Goal: Task Accomplishment & Management: Manage account settings

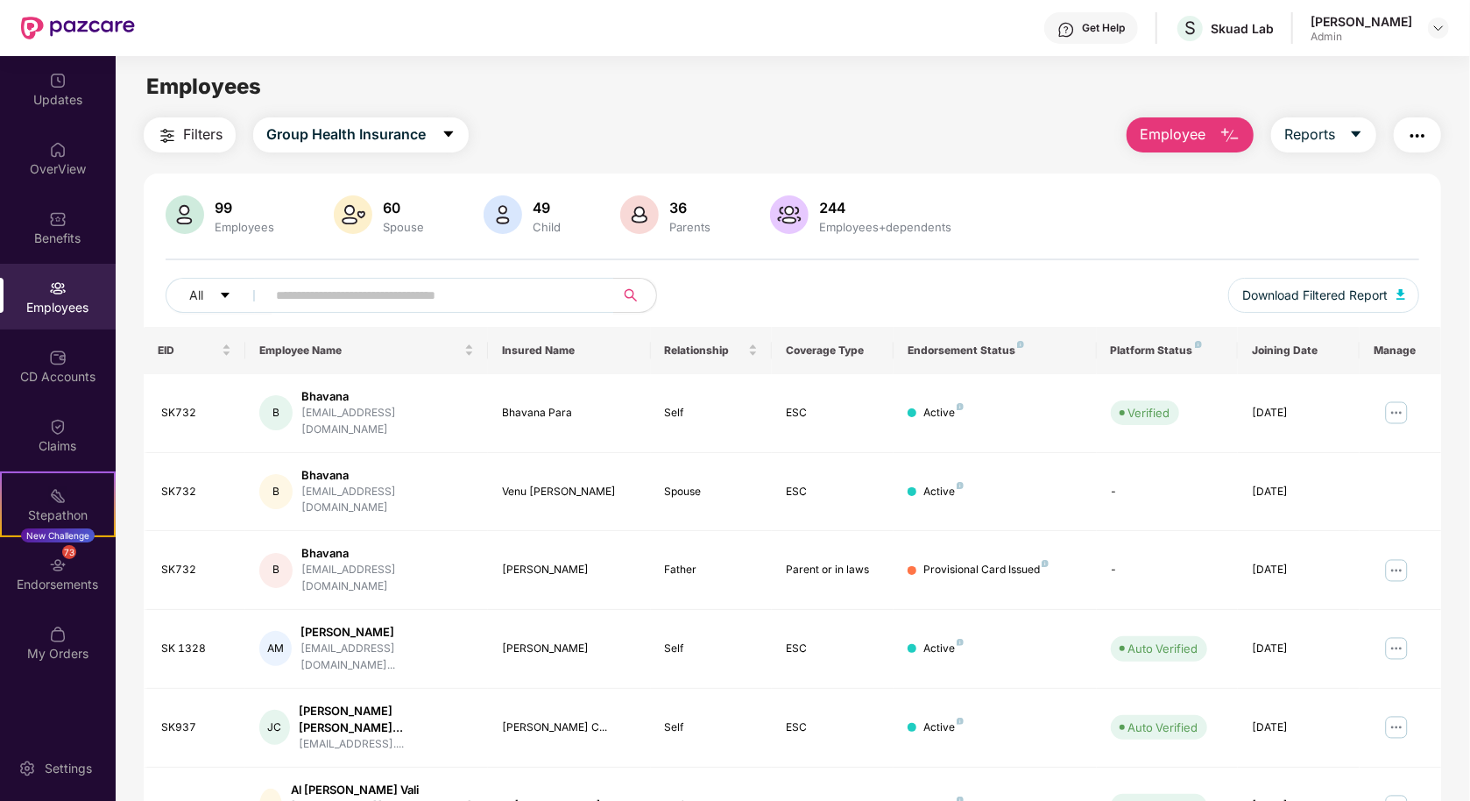
click at [369, 291] on input "text" at bounding box center [433, 295] width 315 height 26
type input "*"
type input "**"
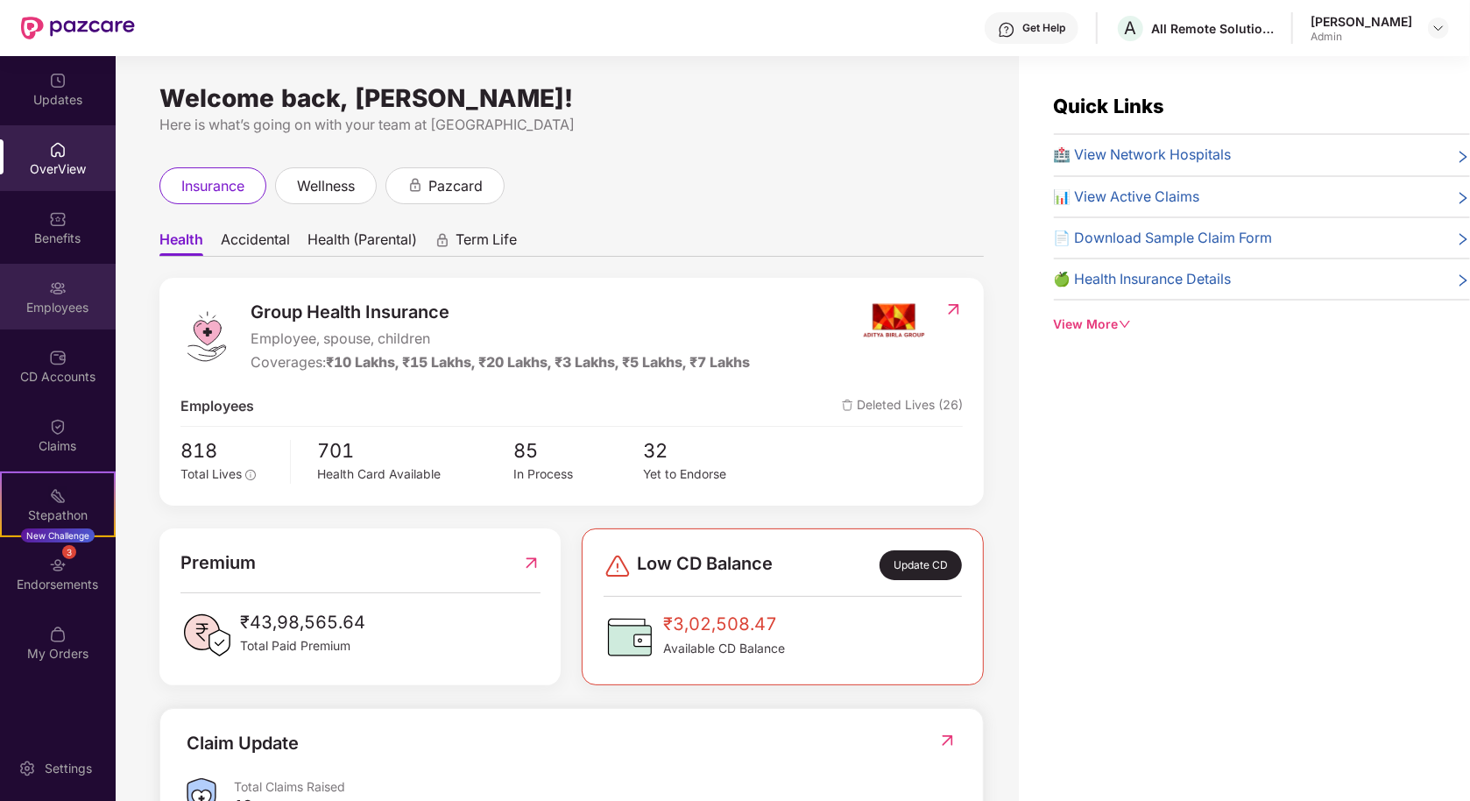
click at [65, 305] on div "Employees" at bounding box center [58, 308] width 116 height 18
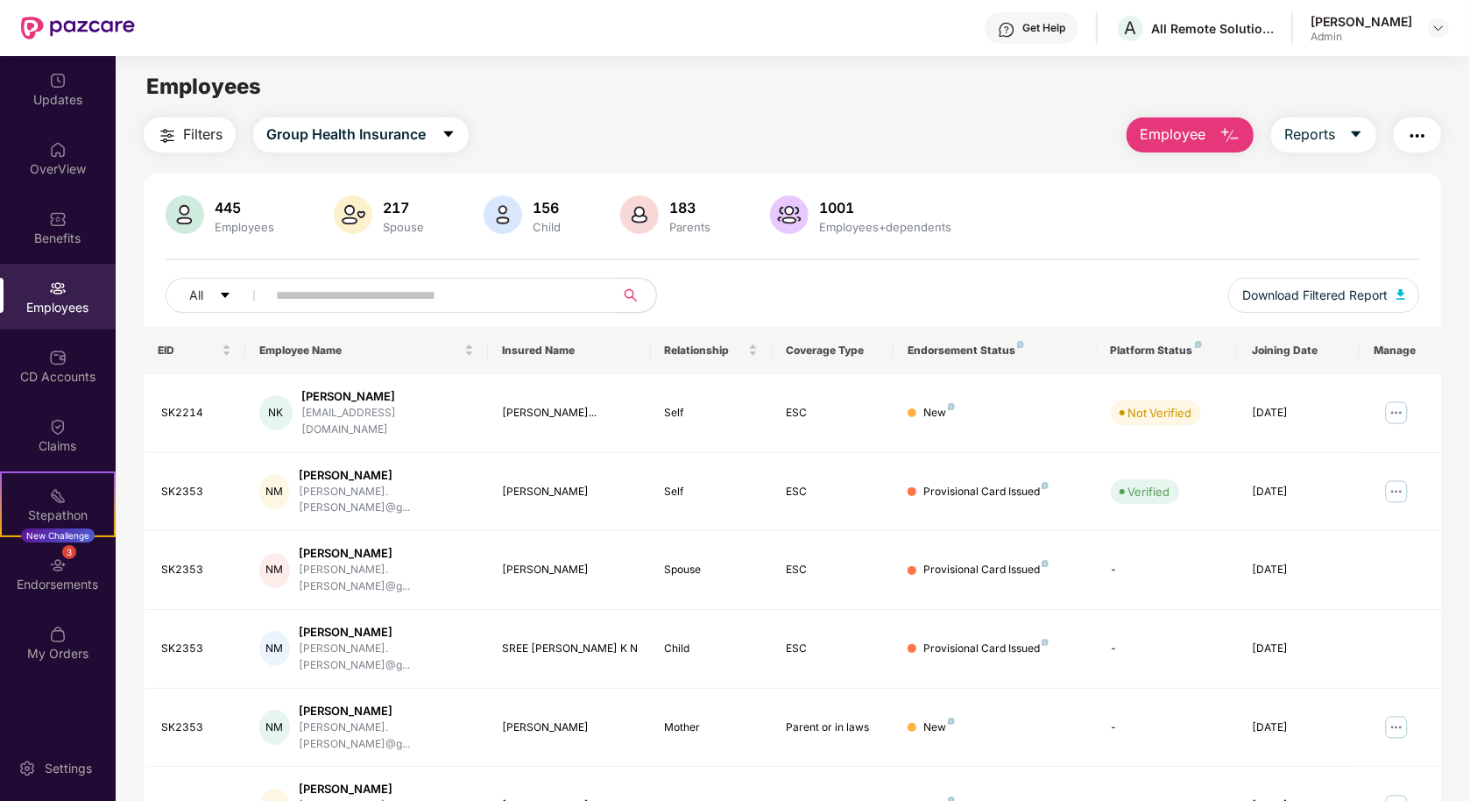
click at [326, 296] on input "text" at bounding box center [433, 295] width 315 height 26
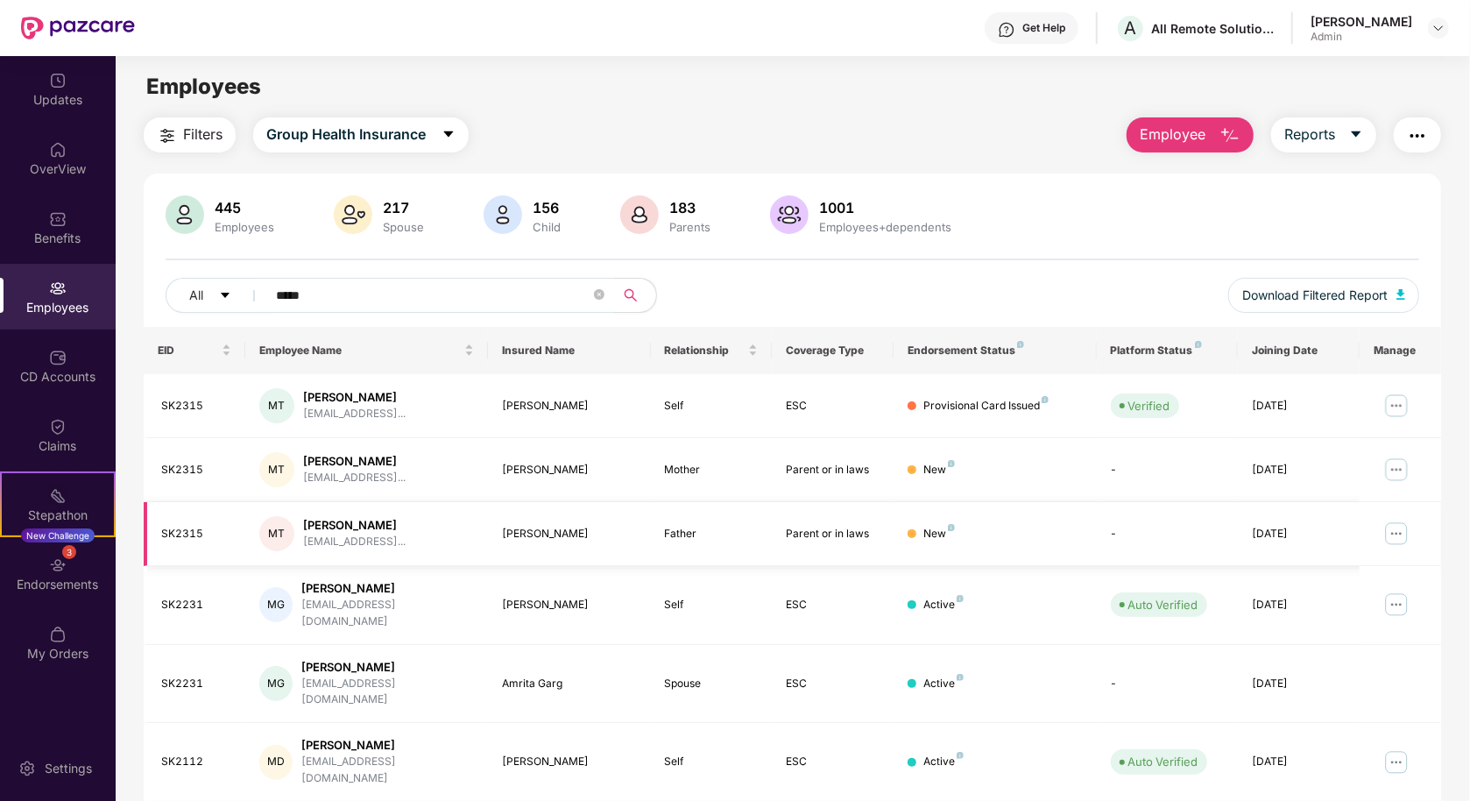
scroll to position [207, 0]
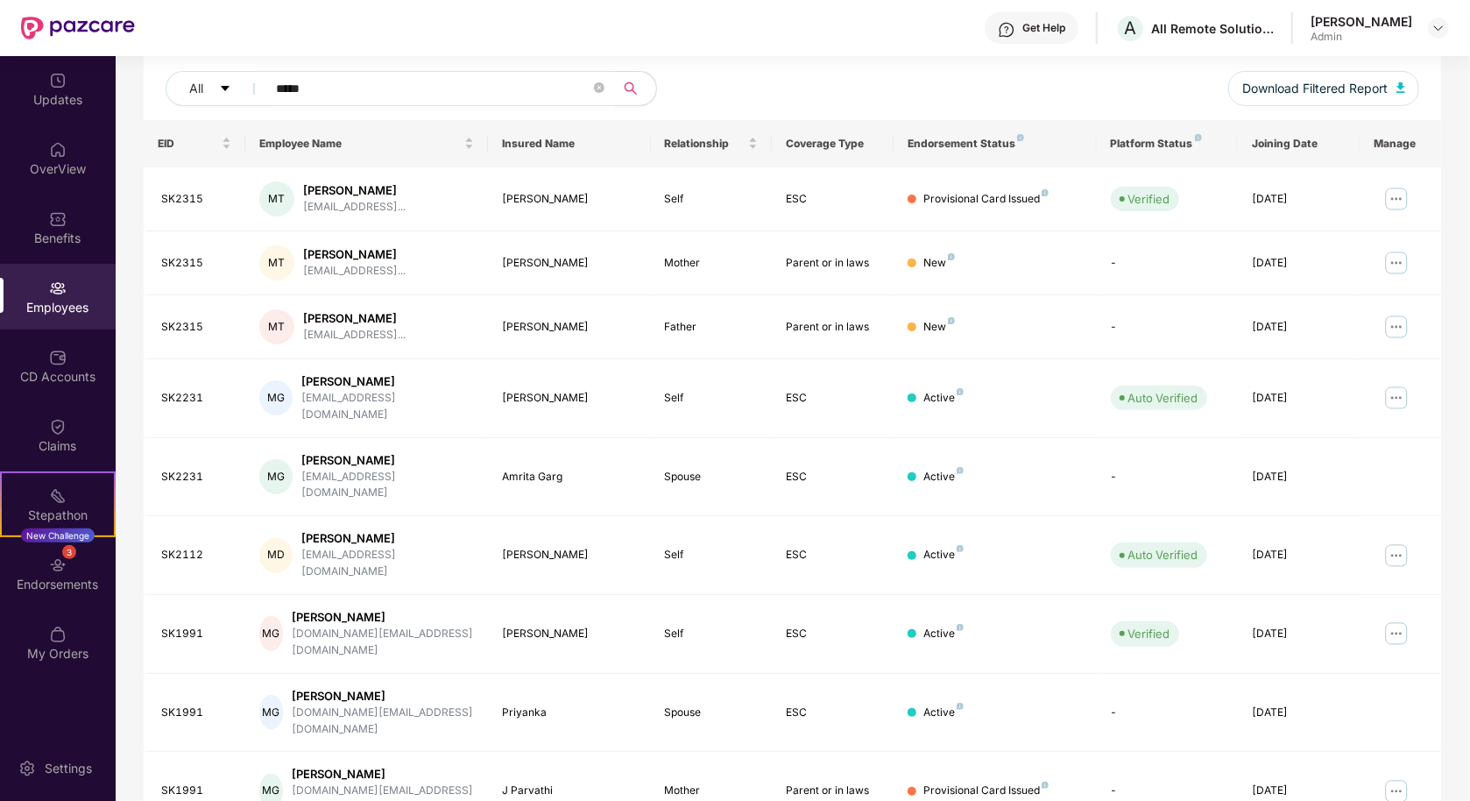
click at [415, 91] on input "*****" at bounding box center [433, 88] width 315 height 26
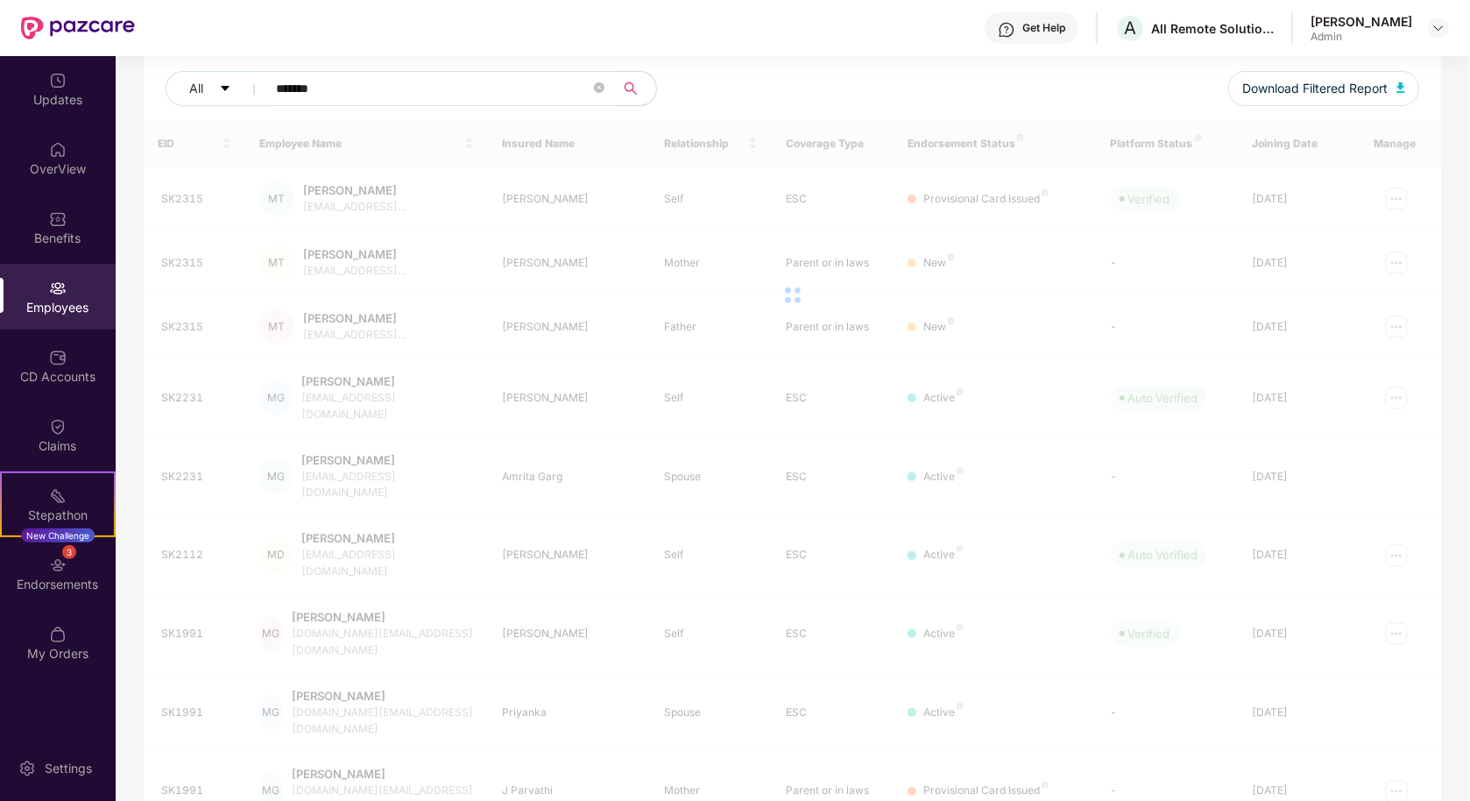
scroll to position [55, 0]
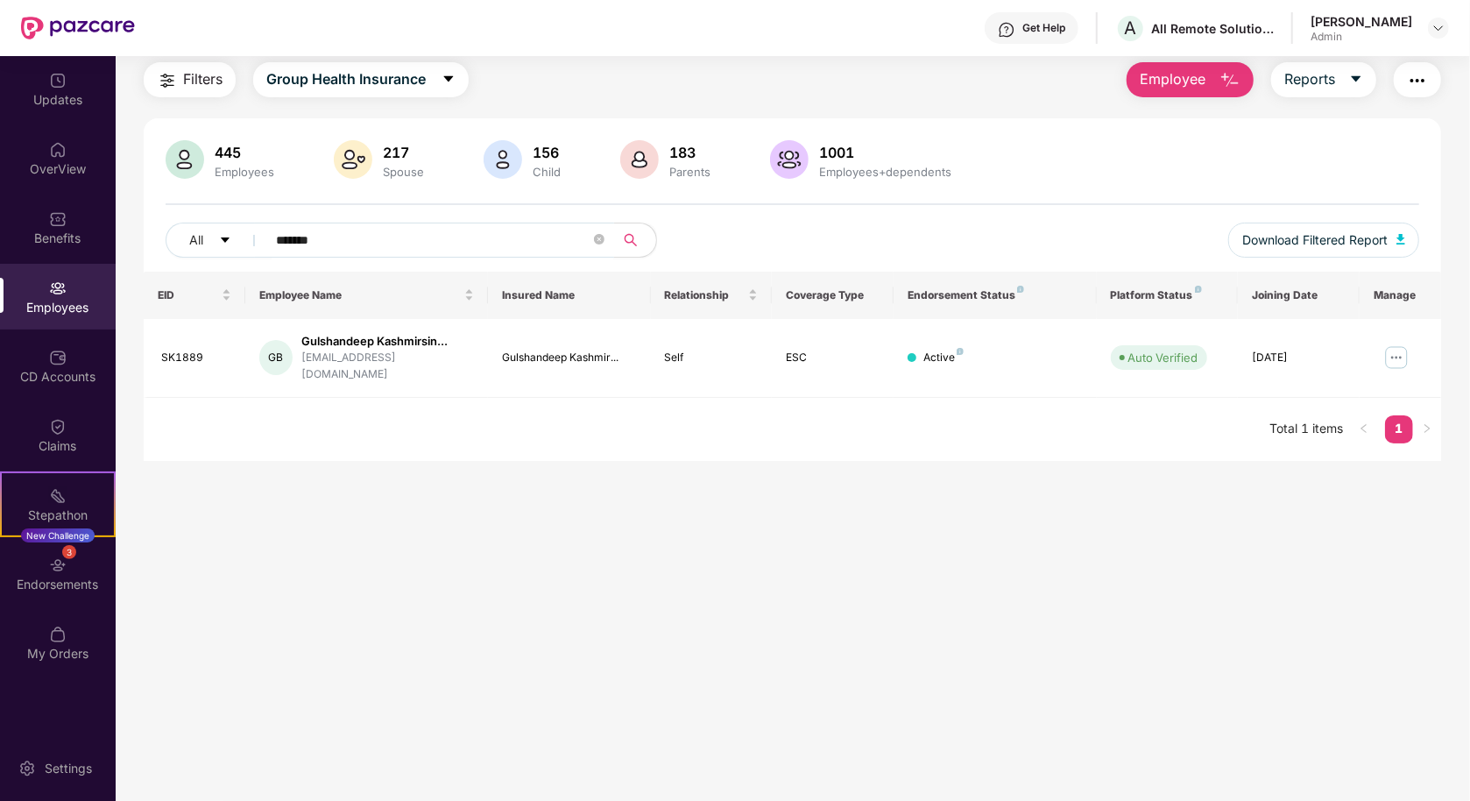
click at [430, 237] on input "*******" at bounding box center [433, 240] width 315 height 26
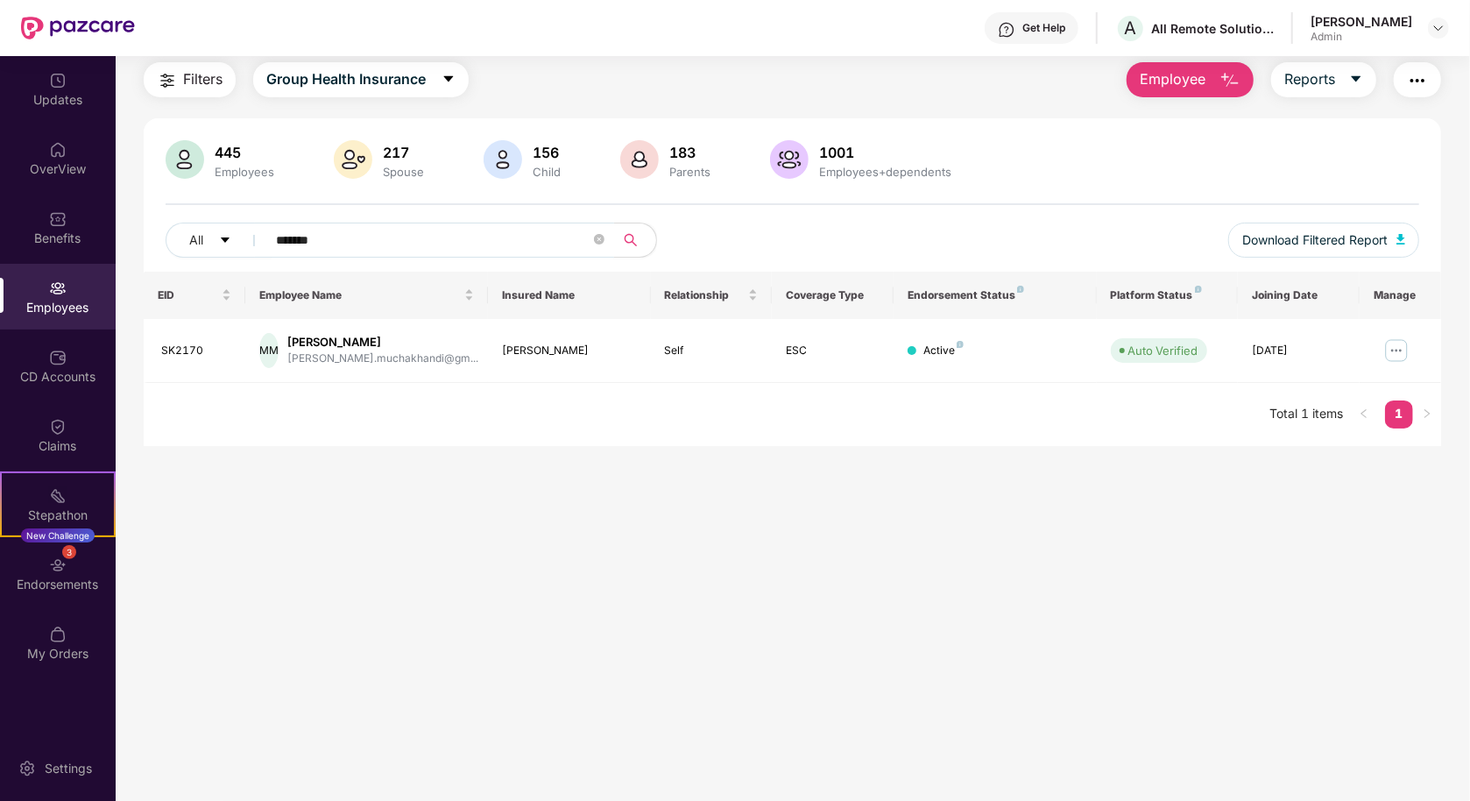
type input "*******"
click at [1386, 346] on img at bounding box center [1397, 351] width 28 height 28
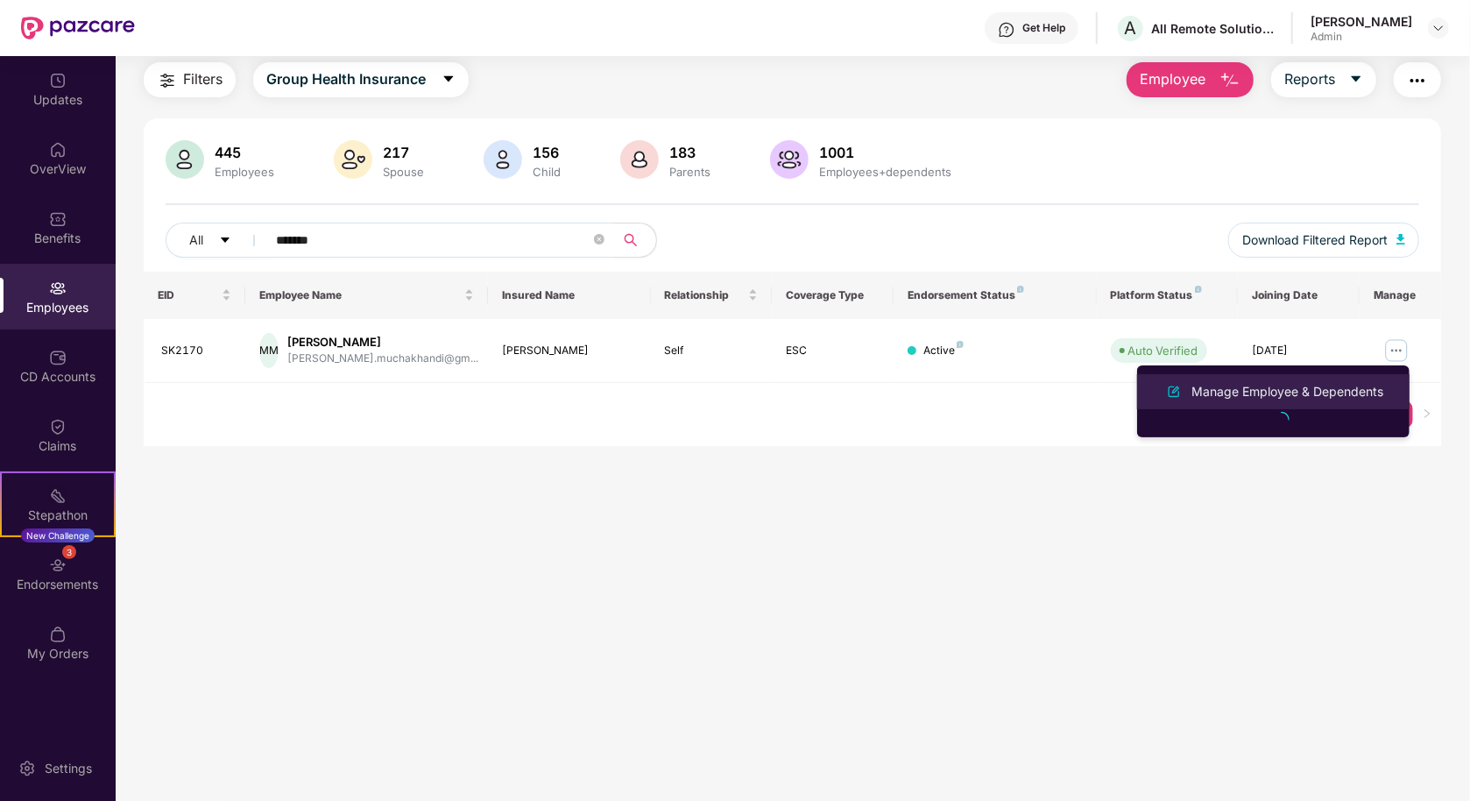
click at [1323, 389] on div "Manage Employee & Dependents" at bounding box center [1287, 391] width 199 height 19
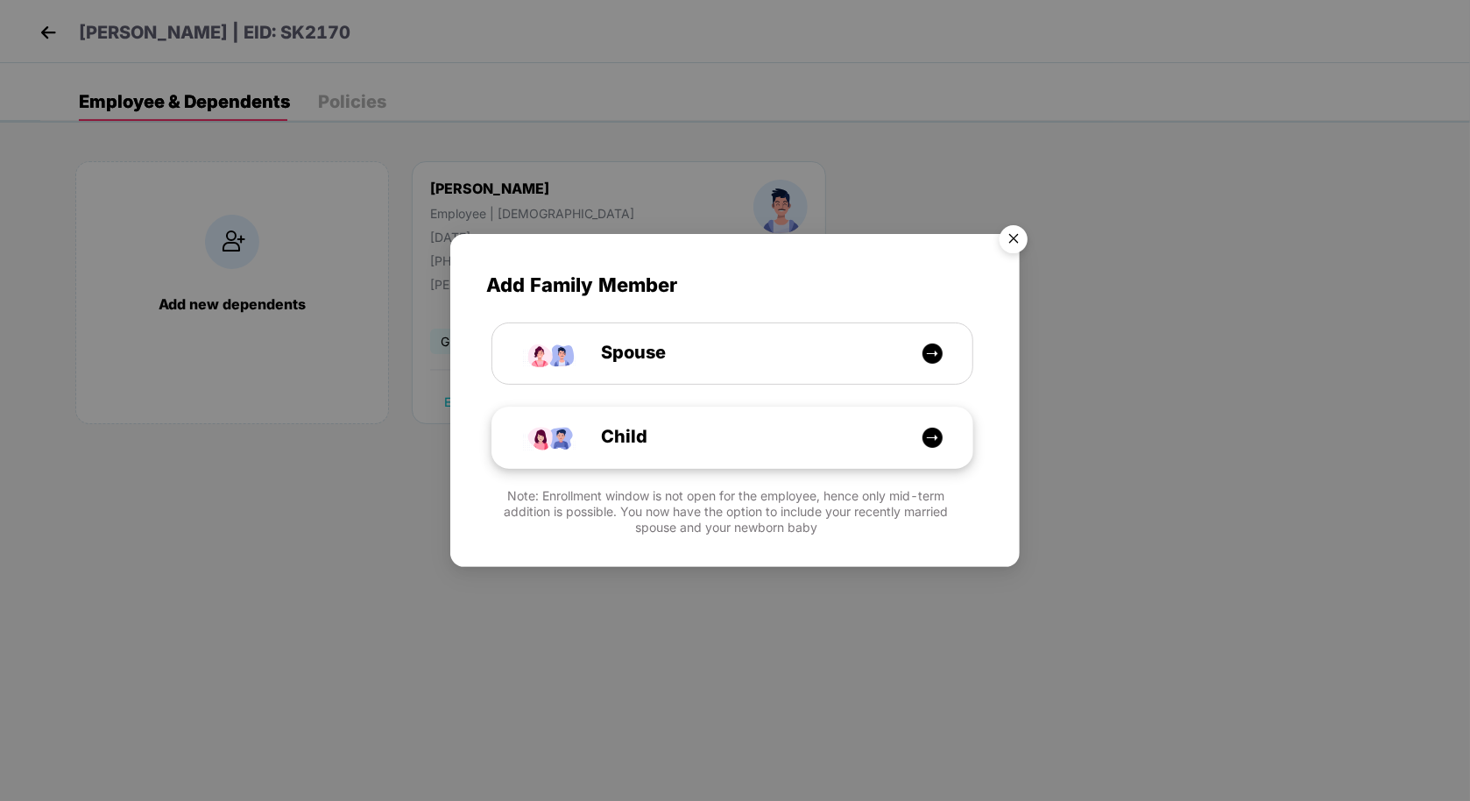
click at [691, 421] on div "Child" at bounding box center [732, 437] width 480 height 60
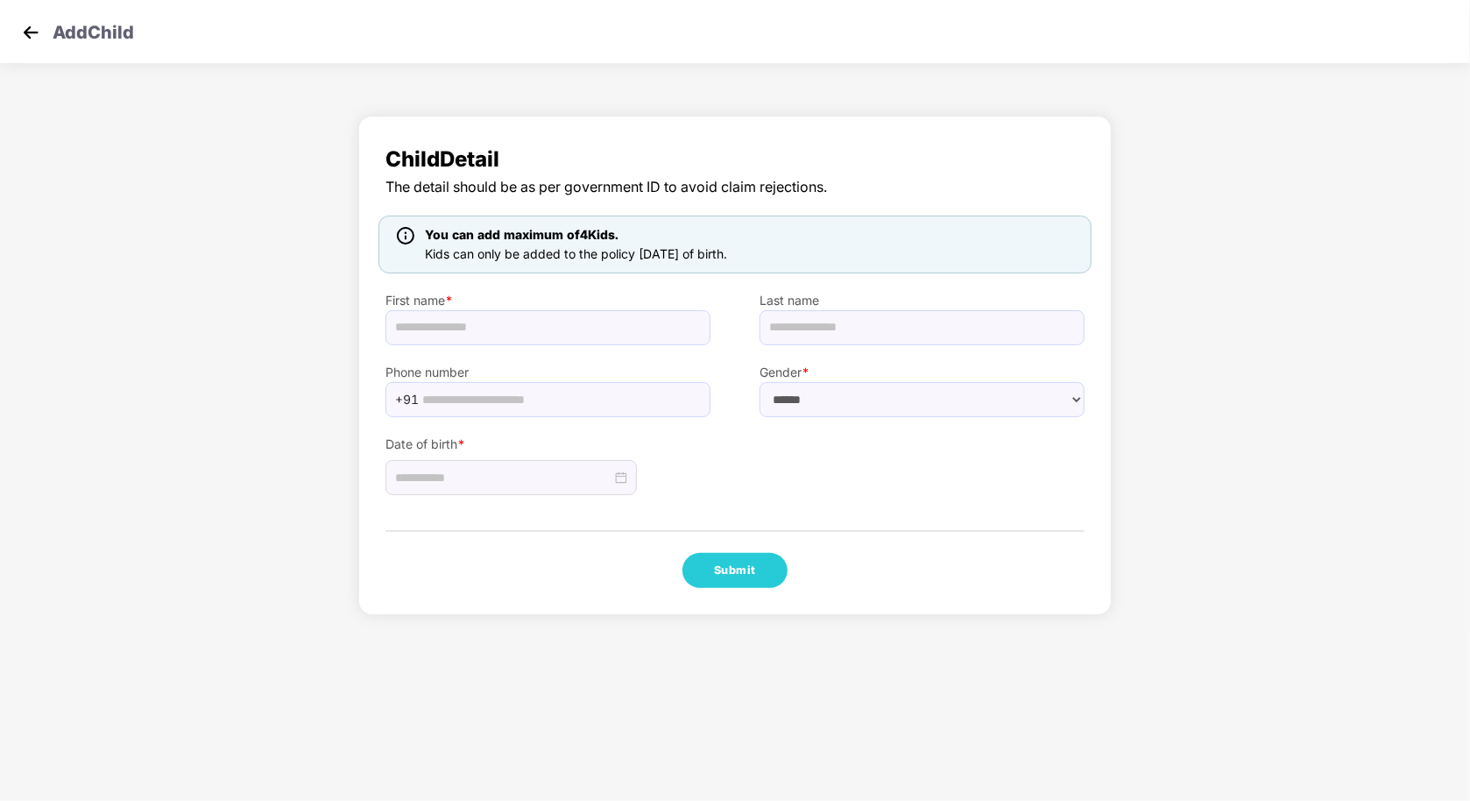
click at [31, 32] on img at bounding box center [31, 32] width 26 height 26
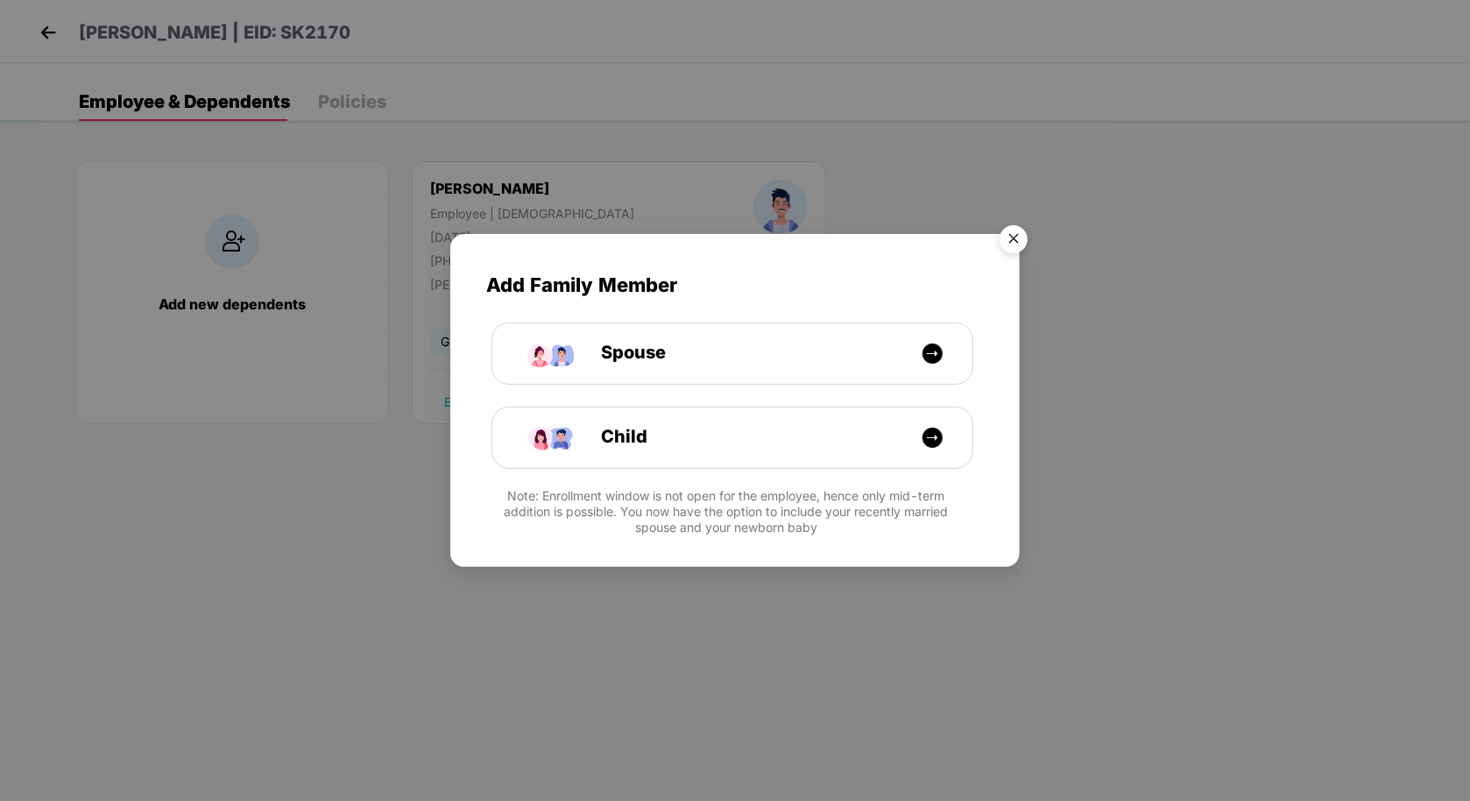
click at [1024, 238] on img "Close" at bounding box center [1013, 241] width 49 height 49
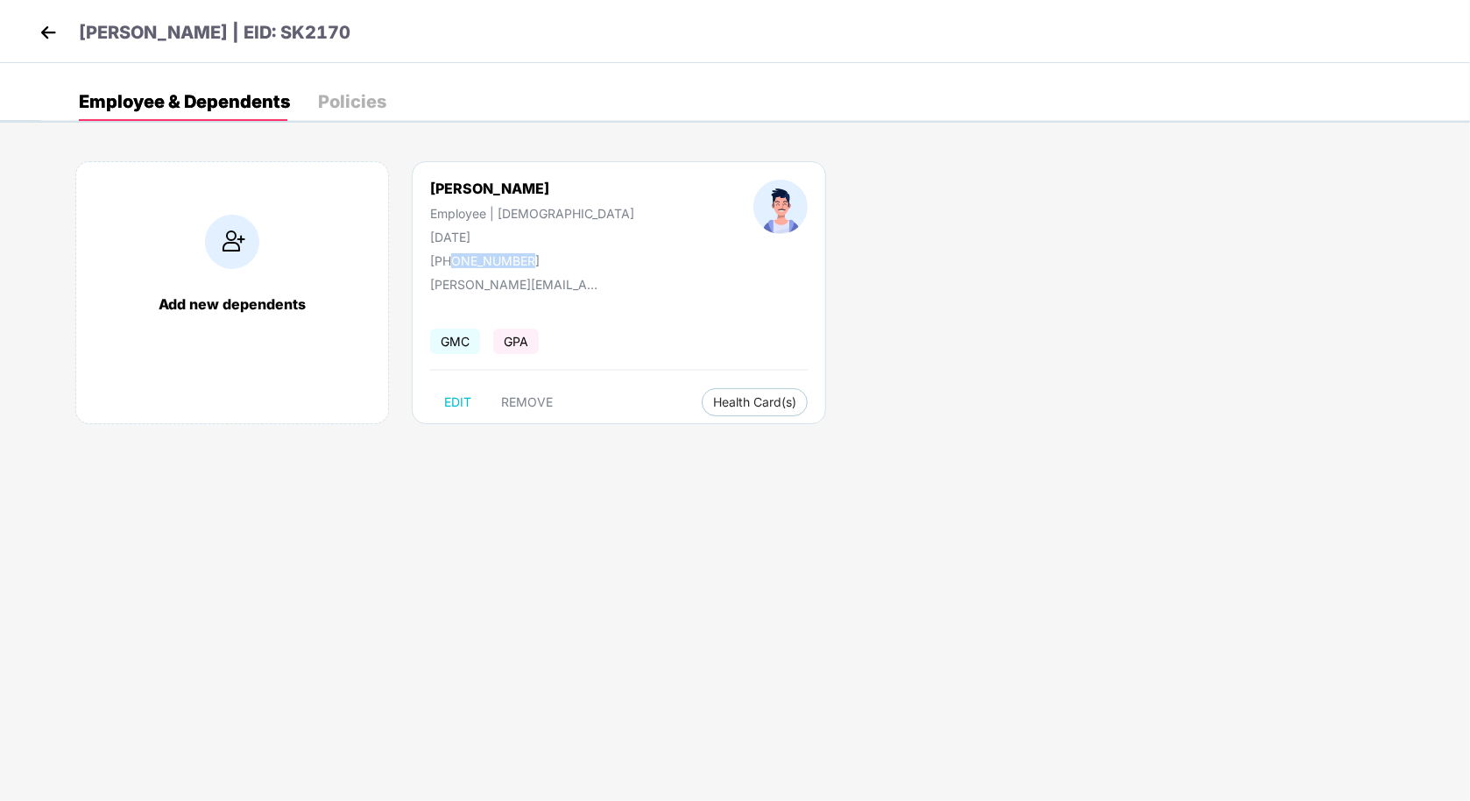
drag, startPoint x: 539, startPoint y: 258, endPoint x: 452, endPoint y: 258, distance: 86.8
click at [452, 258] on div "[PHONE_NUMBER]" at bounding box center [532, 260] width 204 height 15
copy div "9819414643"
click at [42, 32] on img at bounding box center [48, 32] width 26 height 26
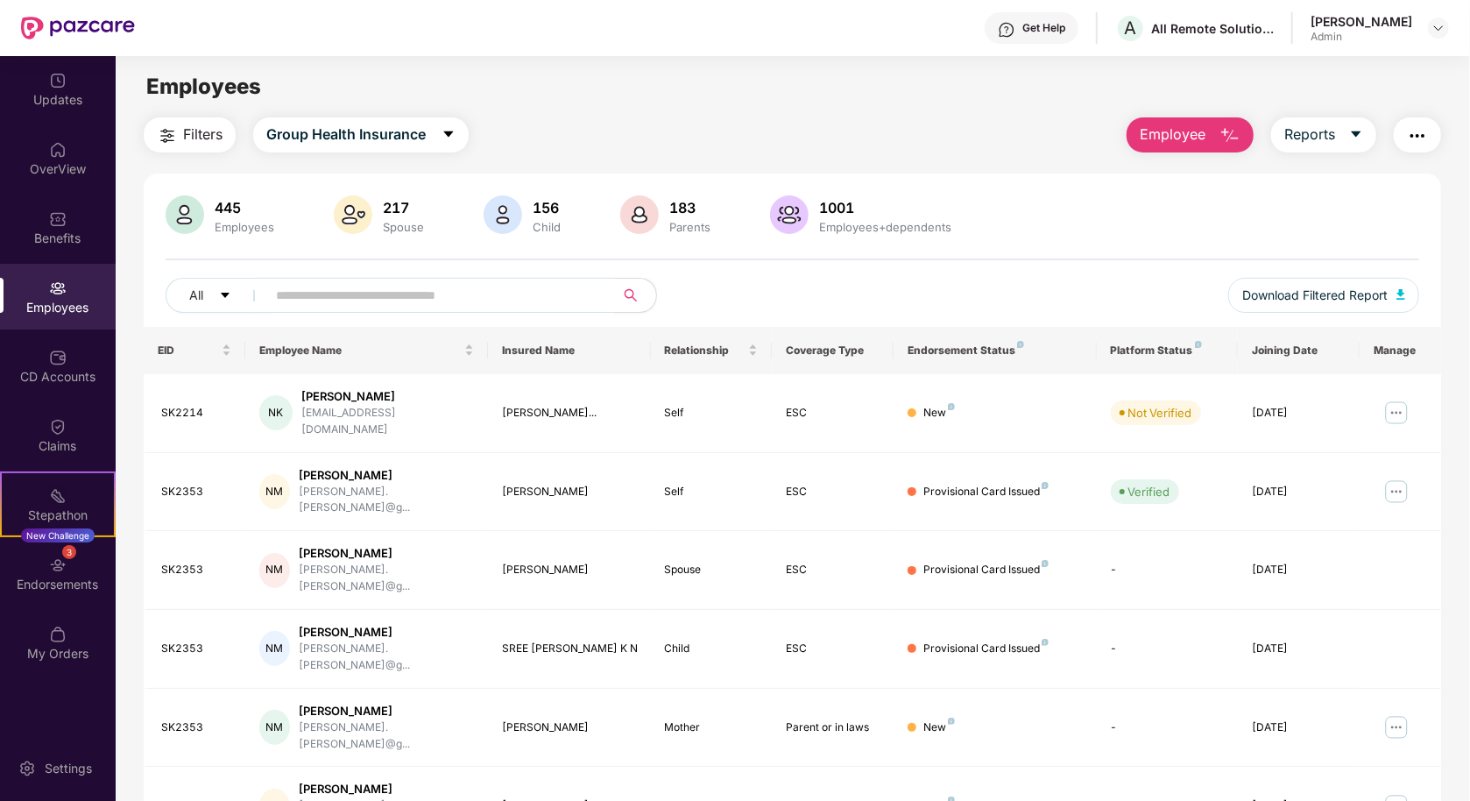
click at [478, 301] on input "text" at bounding box center [433, 295] width 315 height 26
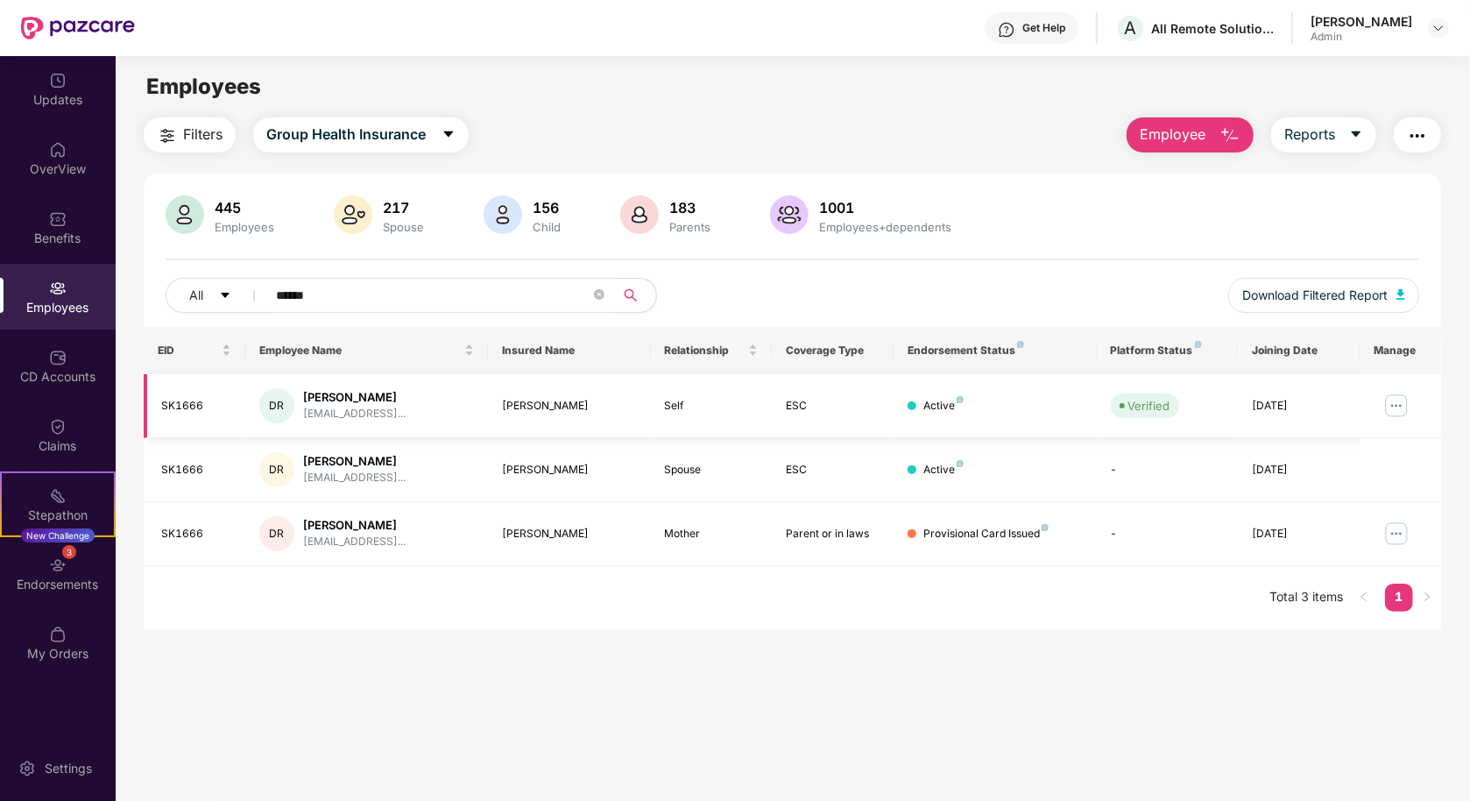
type input "******"
click at [1392, 407] on img at bounding box center [1397, 406] width 28 height 28
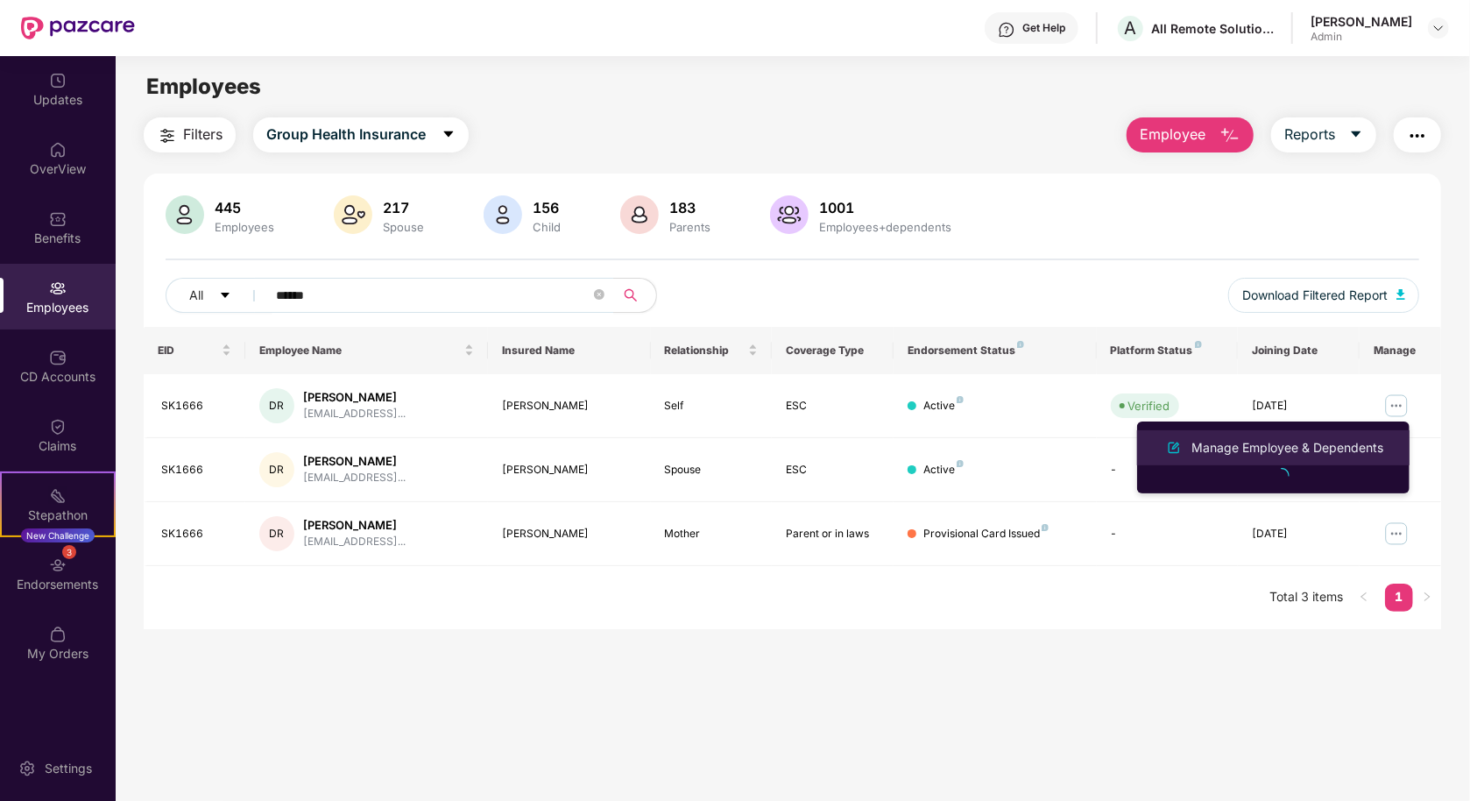
click at [1340, 461] on li "Manage Employee & Dependents" at bounding box center [1273, 447] width 273 height 35
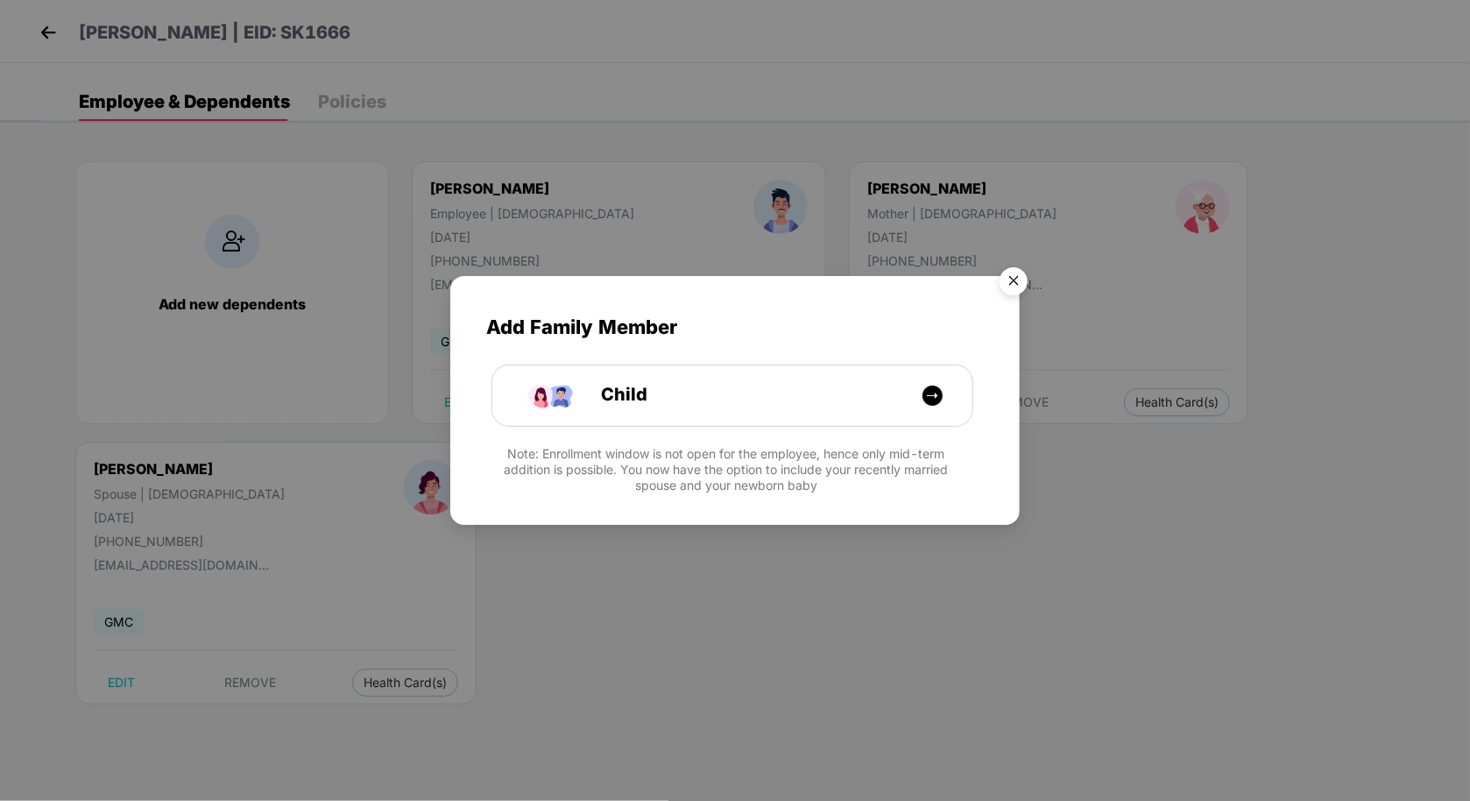
click at [1010, 276] on img "Close" at bounding box center [1013, 283] width 49 height 49
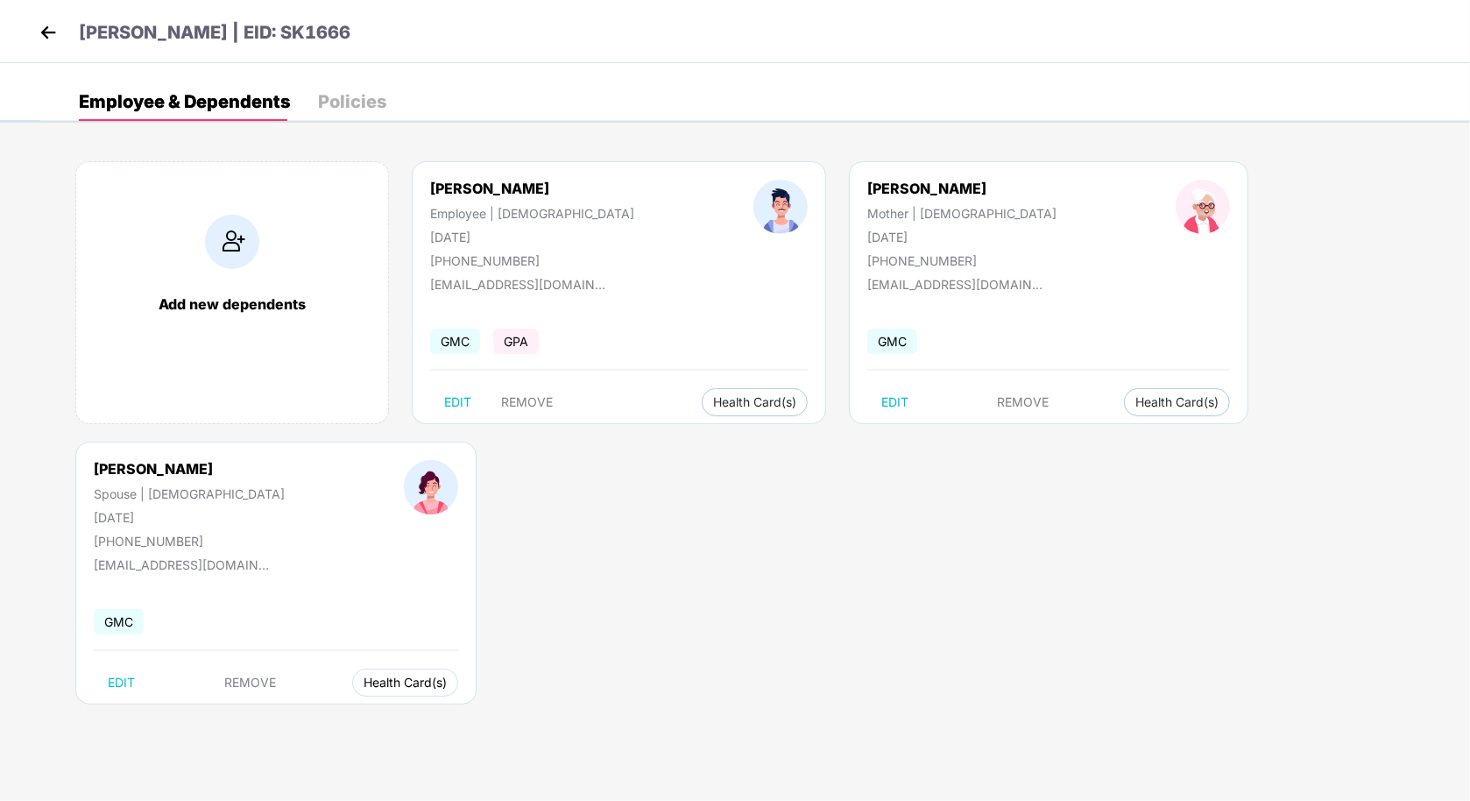
click at [447, 678] on span "Health Card(s)" at bounding box center [405, 682] width 83 height 9
click at [995, 561] on body "[PERSON_NAME] | EID: SK1666 Employee & Dependents Policies Add new dependents […" at bounding box center [735, 400] width 1470 height 801
click at [1136, 407] on span "Health Card(s)" at bounding box center [1177, 402] width 83 height 9
click at [1012, 436] on span "Health Insurance(Parent or inlaw)" at bounding box center [1060, 435] width 215 height 19
click at [53, 30] on img at bounding box center [48, 32] width 26 height 26
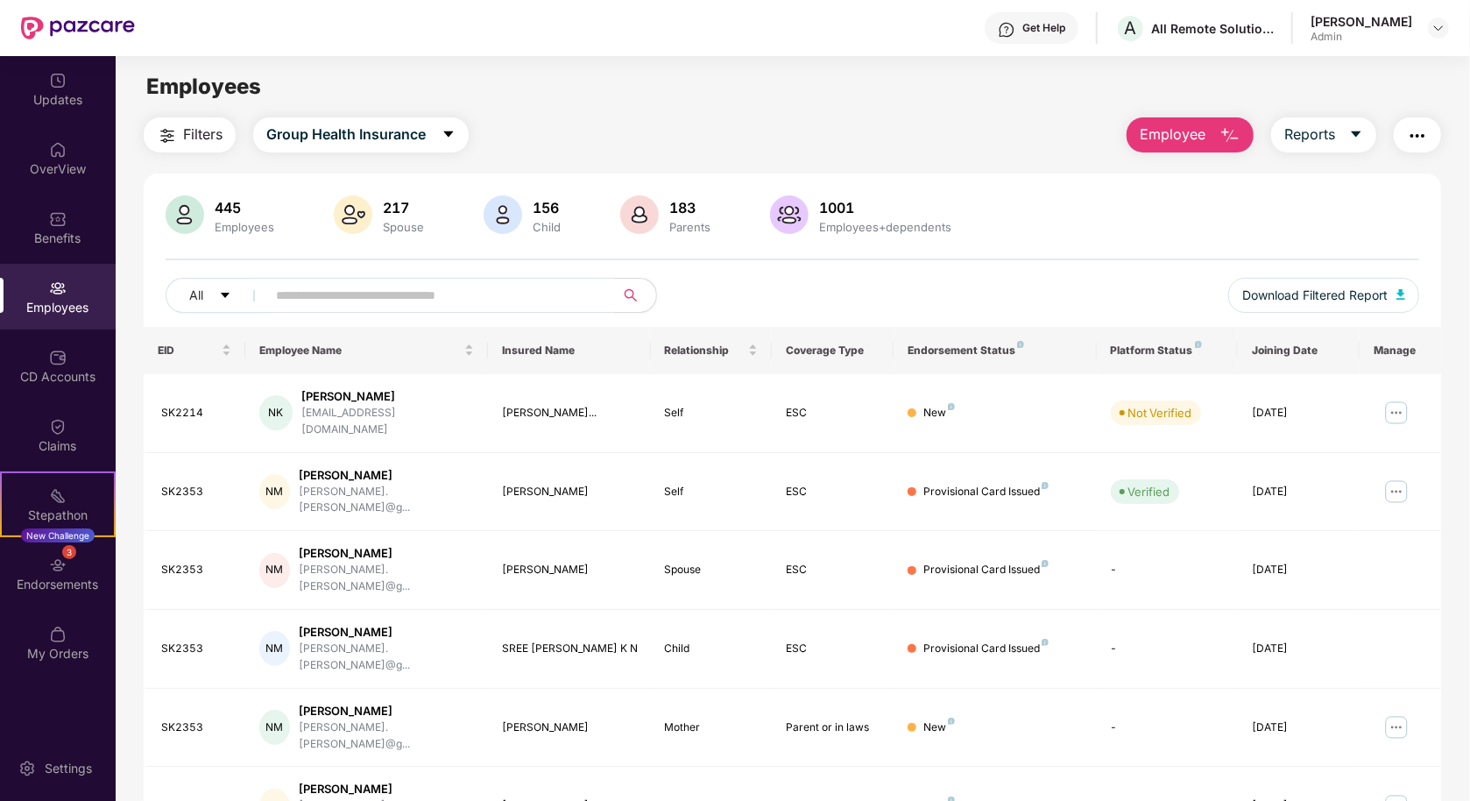
click at [391, 298] on input "text" at bounding box center [433, 295] width 315 height 26
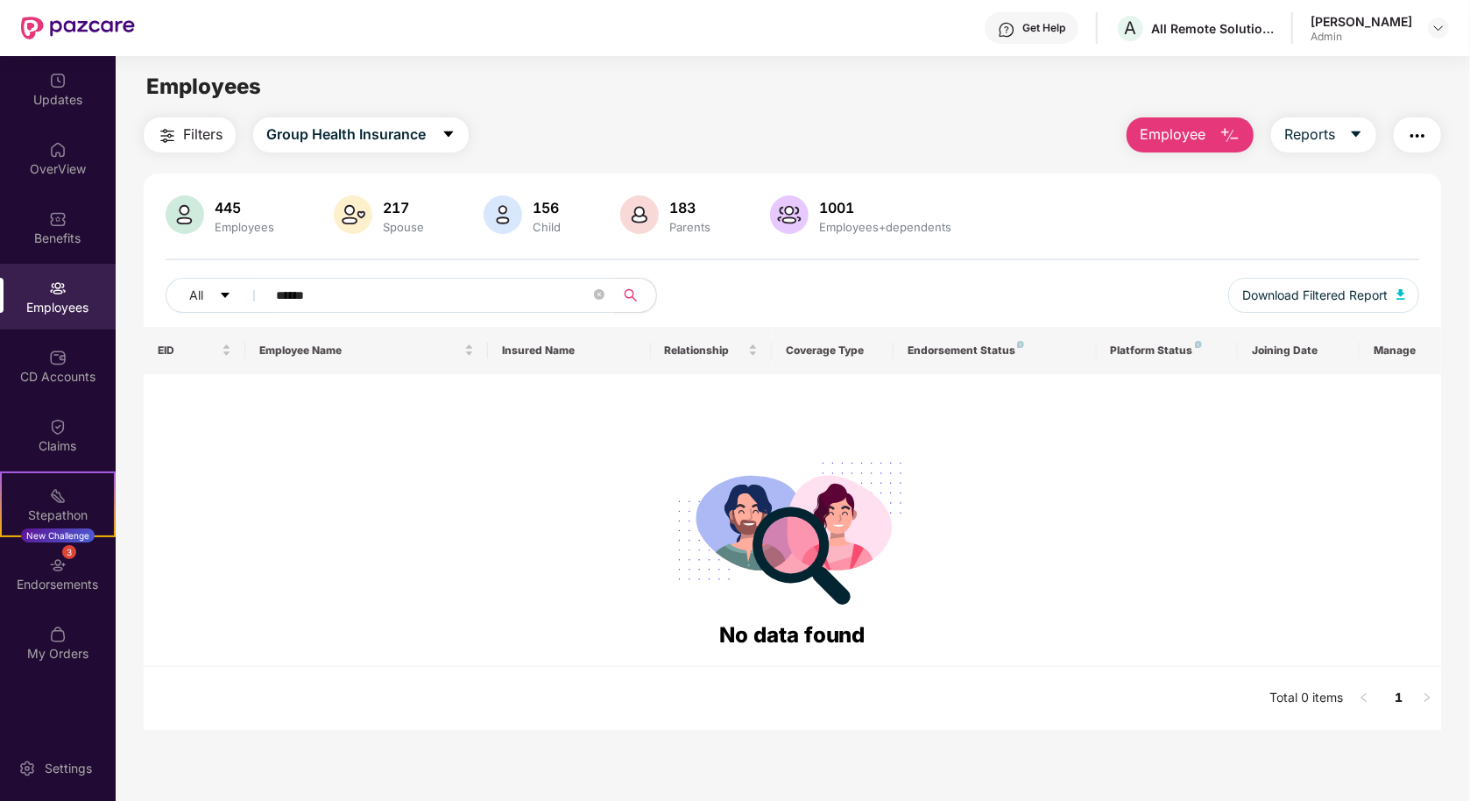
type input "******"
click at [1451, 27] on header "Get Help A All Remote Solutions Private Limited [PERSON_NAME] Gayasen Admin" at bounding box center [735, 28] width 1470 height 56
click at [1432, 28] on img at bounding box center [1439, 28] width 14 height 14
click at [1299, 99] on div "Logout" at bounding box center [1357, 103] width 228 height 34
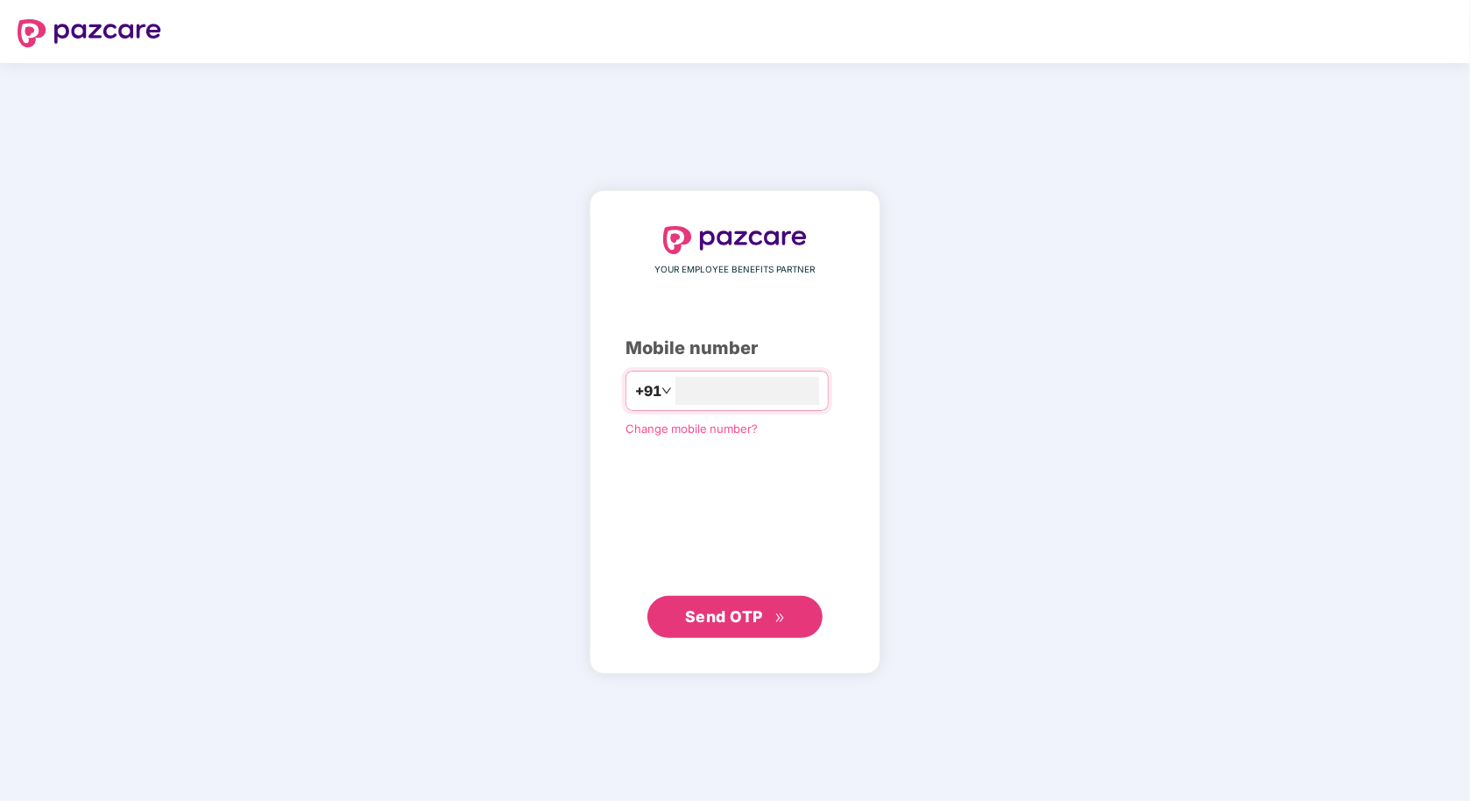
type input "**********"
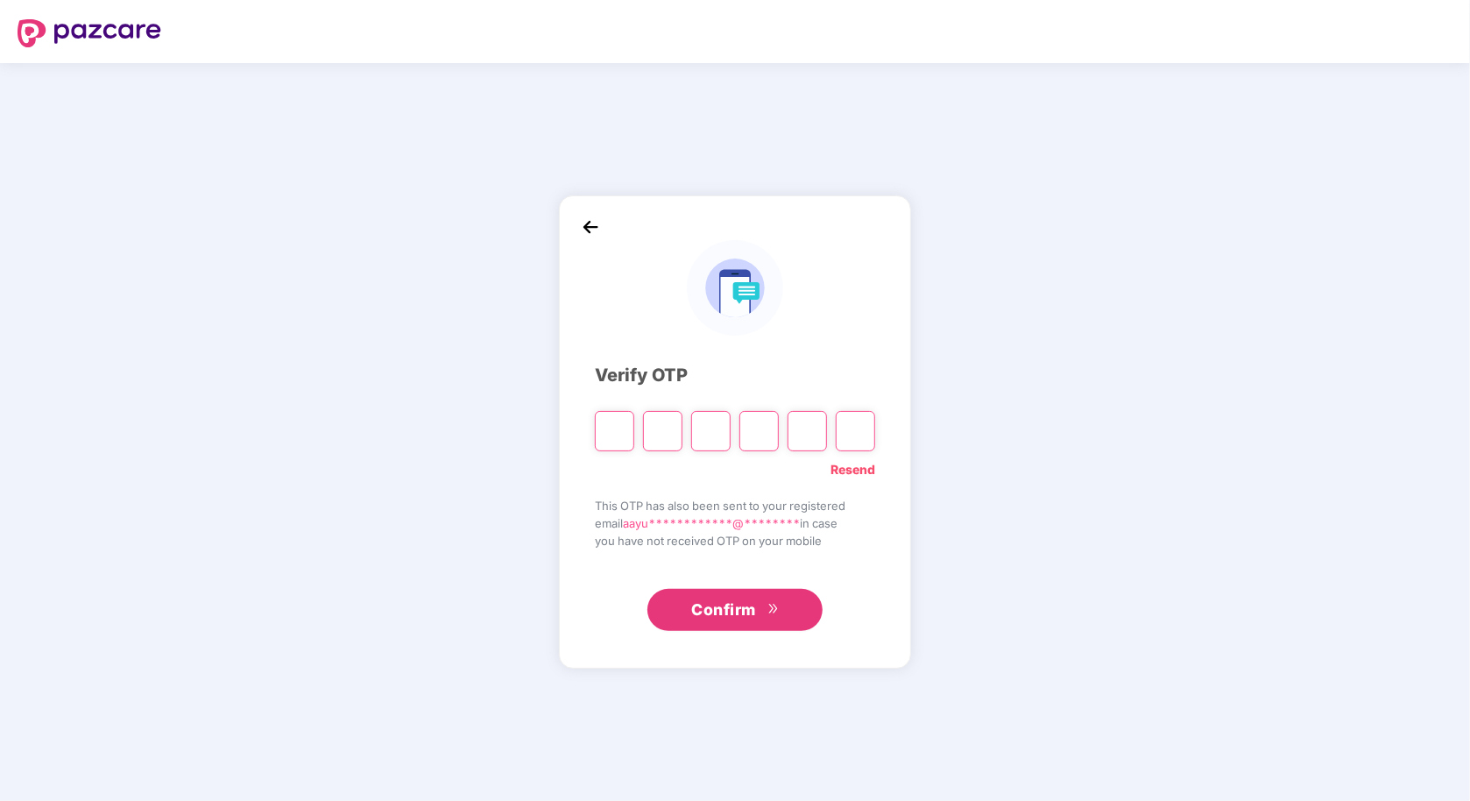
type input "*"
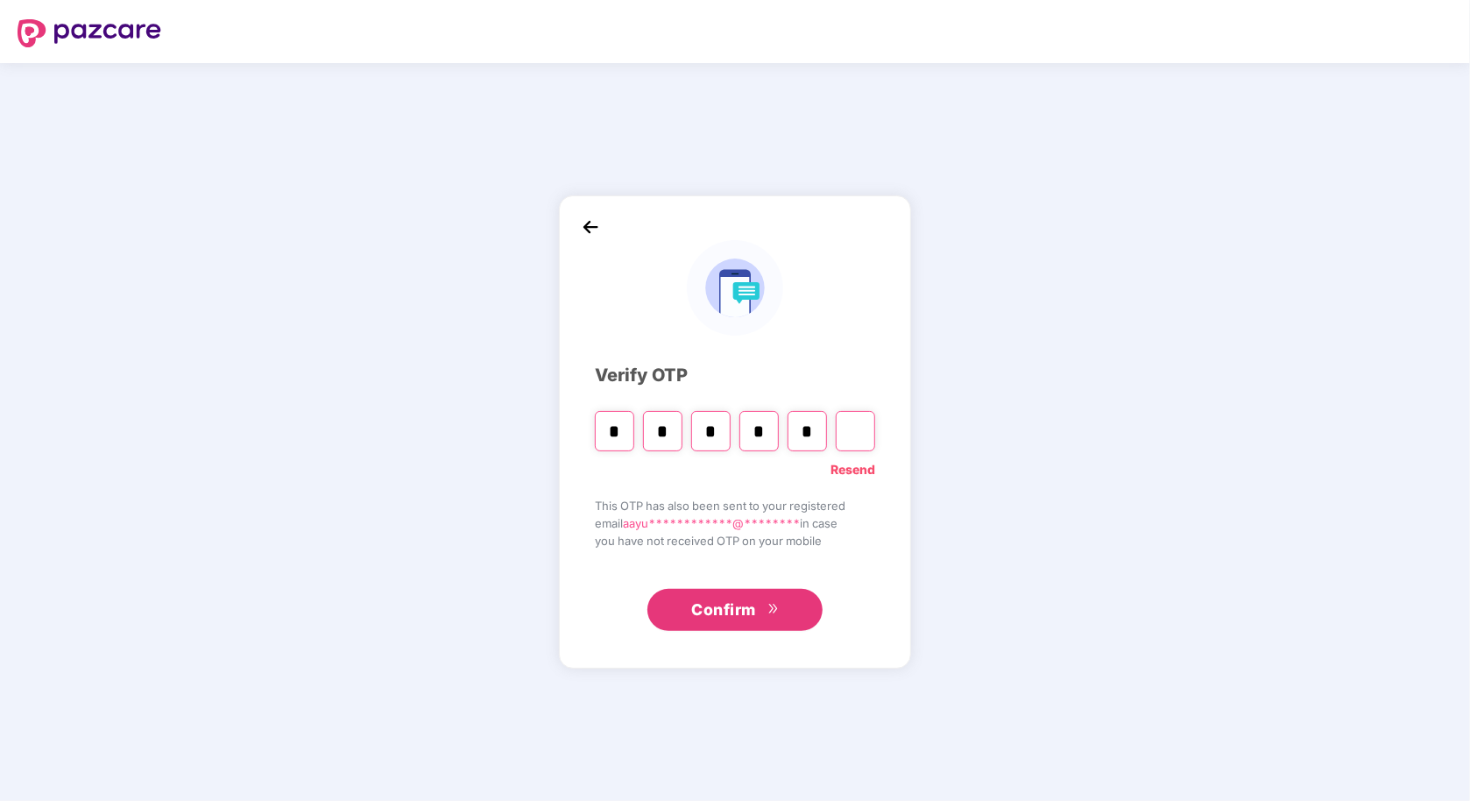
type input "*"
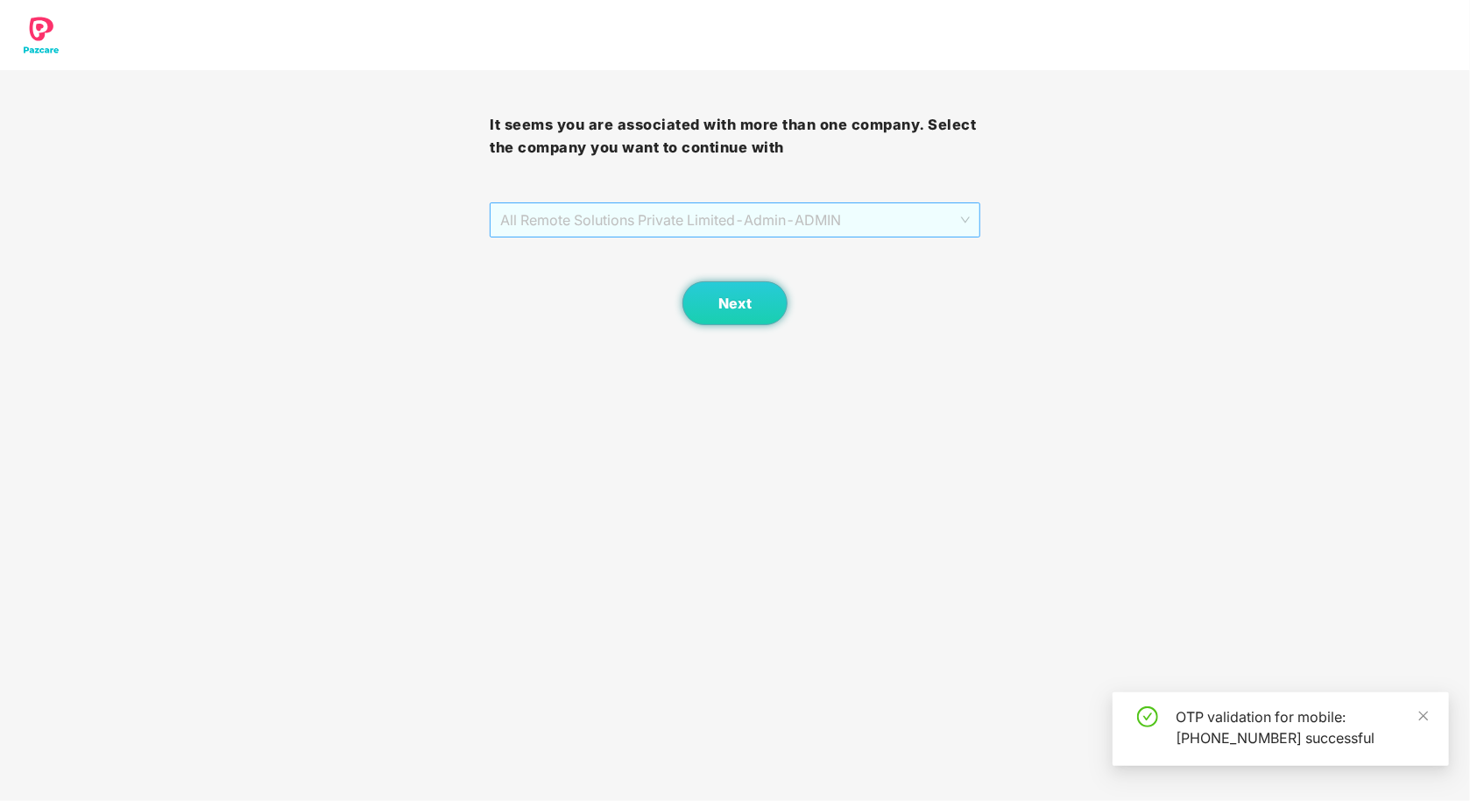
click at [679, 222] on span "All Remote Solutions Private Limited - Admin - ADMIN" at bounding box center [734, 219] width 469 height 33
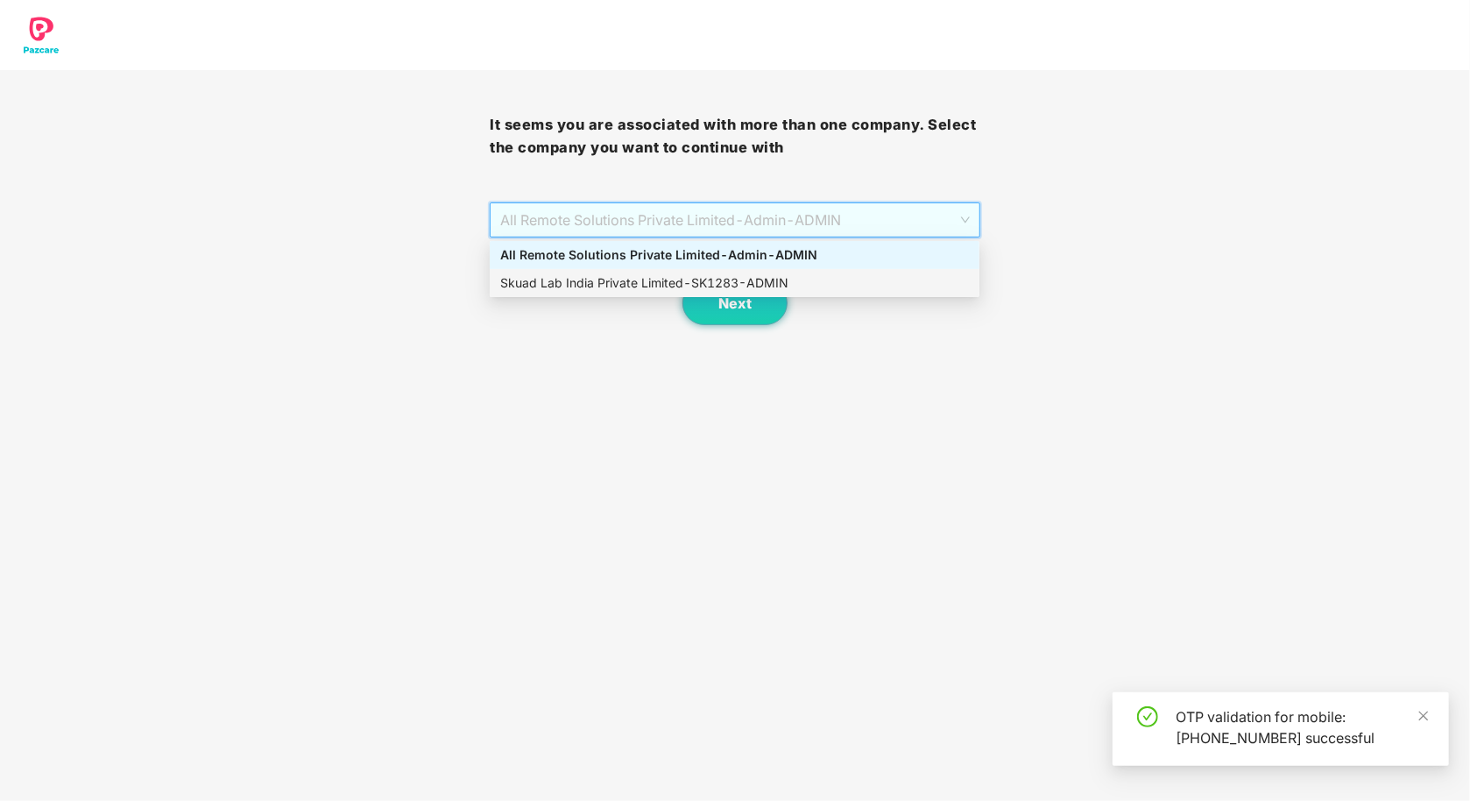
click at [676, 279] on div "Skuad Lab India Private Limited - SK1283 - ADMIN" at bounding box center [734, 282] width 469 height 19
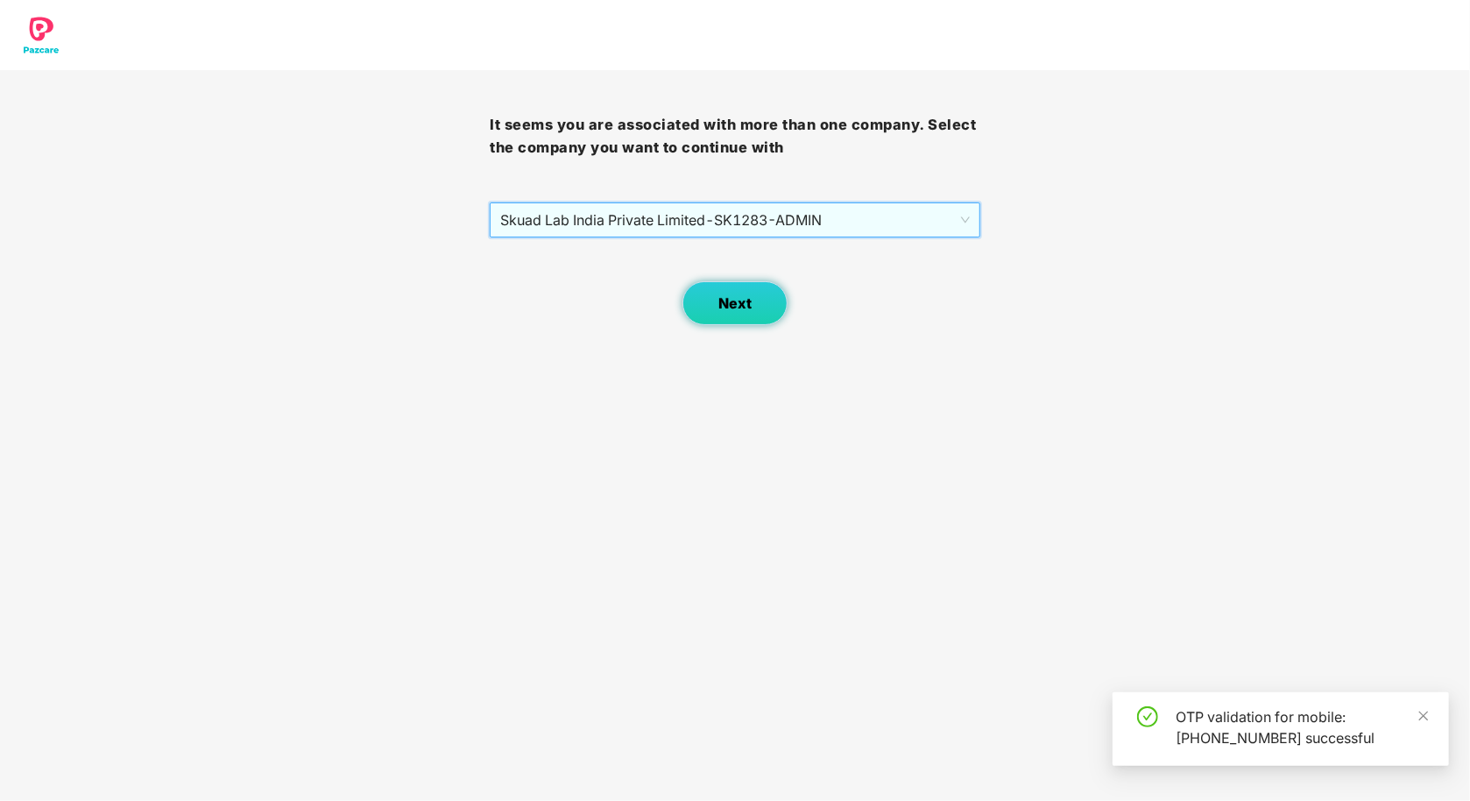
click at [733, 301] on span "Next" at bounding box center [735, 303] width 33 height 17
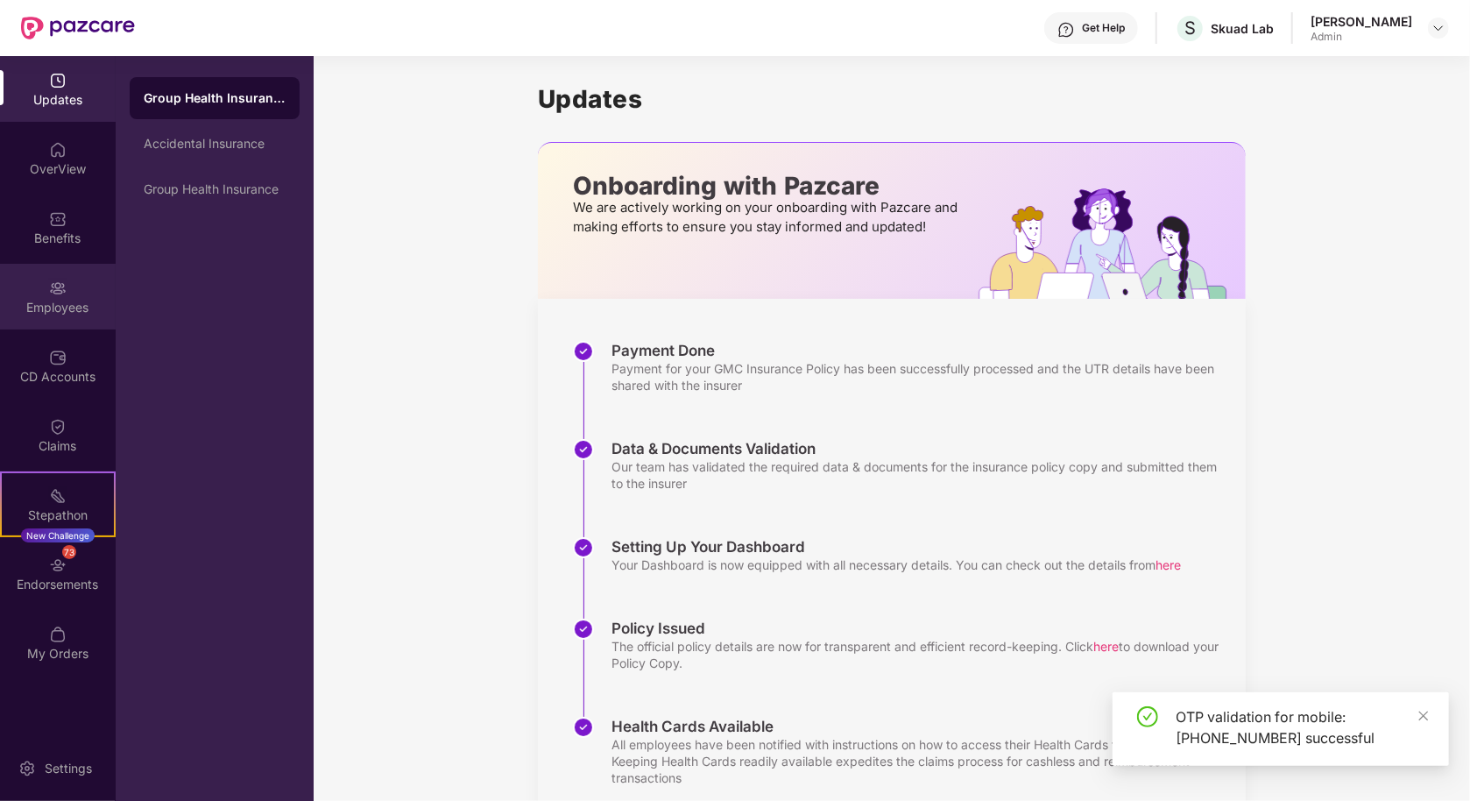
click at [55, 304] on div "Employees" at bounding box center [58, 308] width 116 height 18
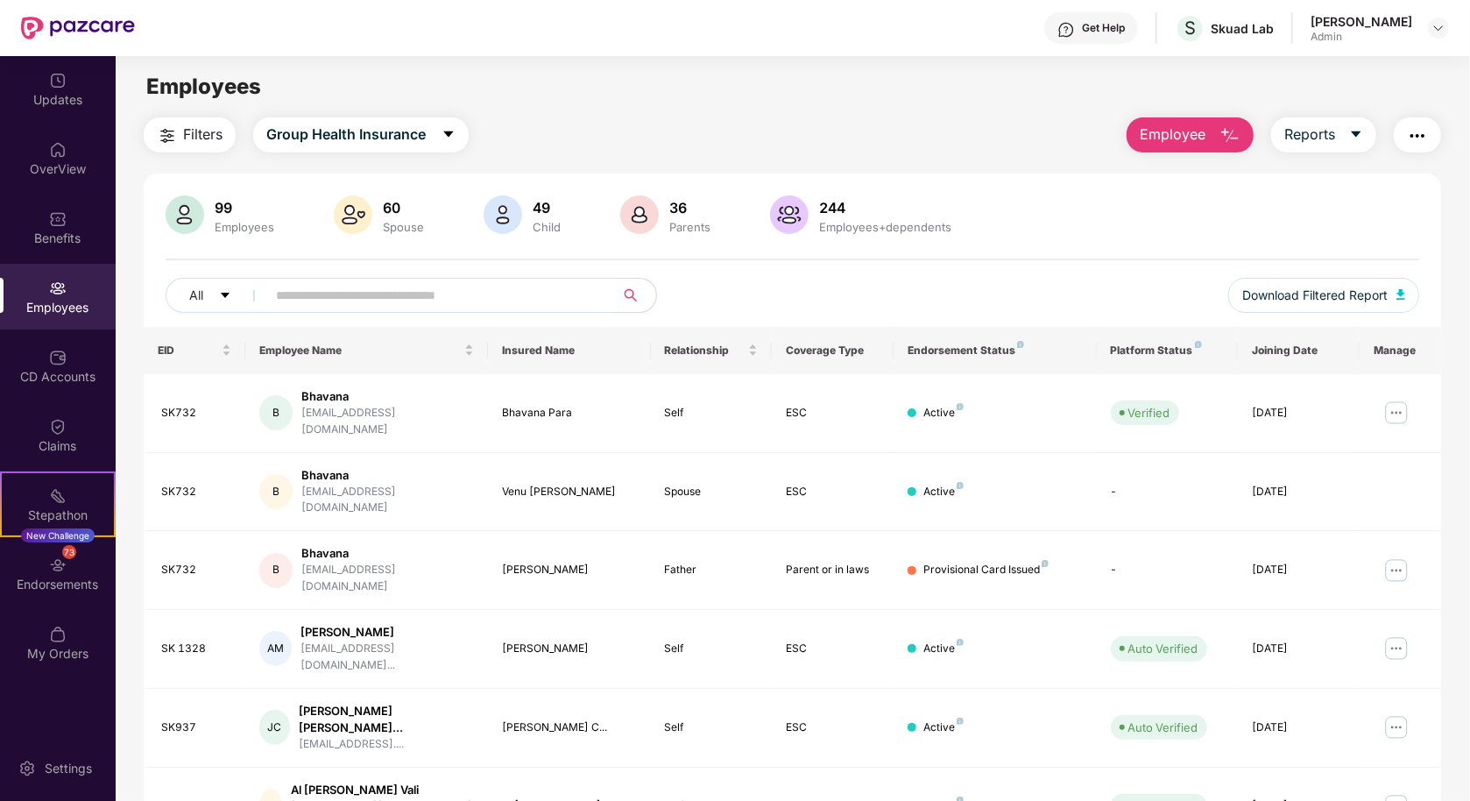
click at [384, 294] on input "text" at bounding box center [433, 295] width 315 height 26
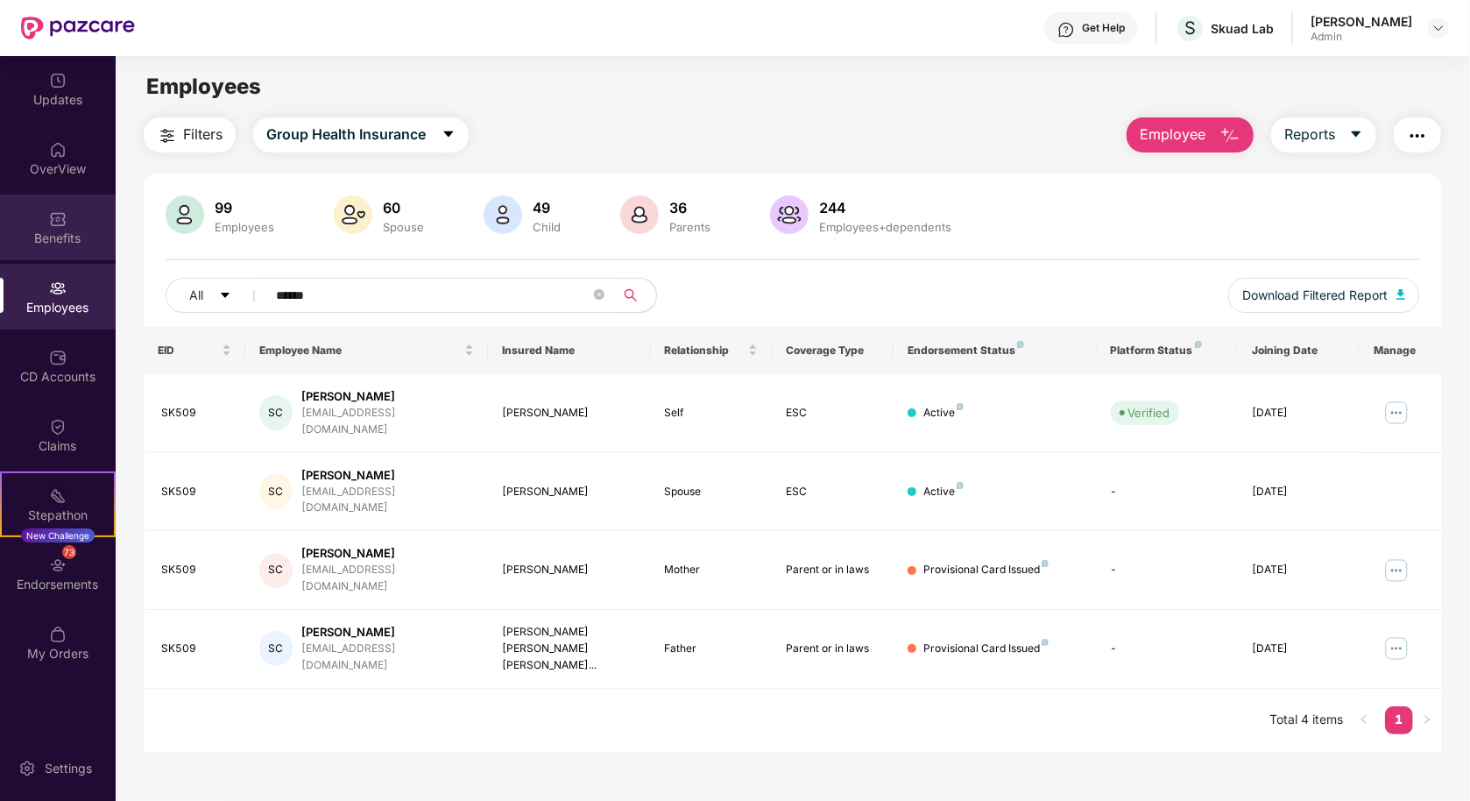
type input "******"
click at [71, 219] on div "Benefits" at bounding box center [58, 228] width 116 height 66
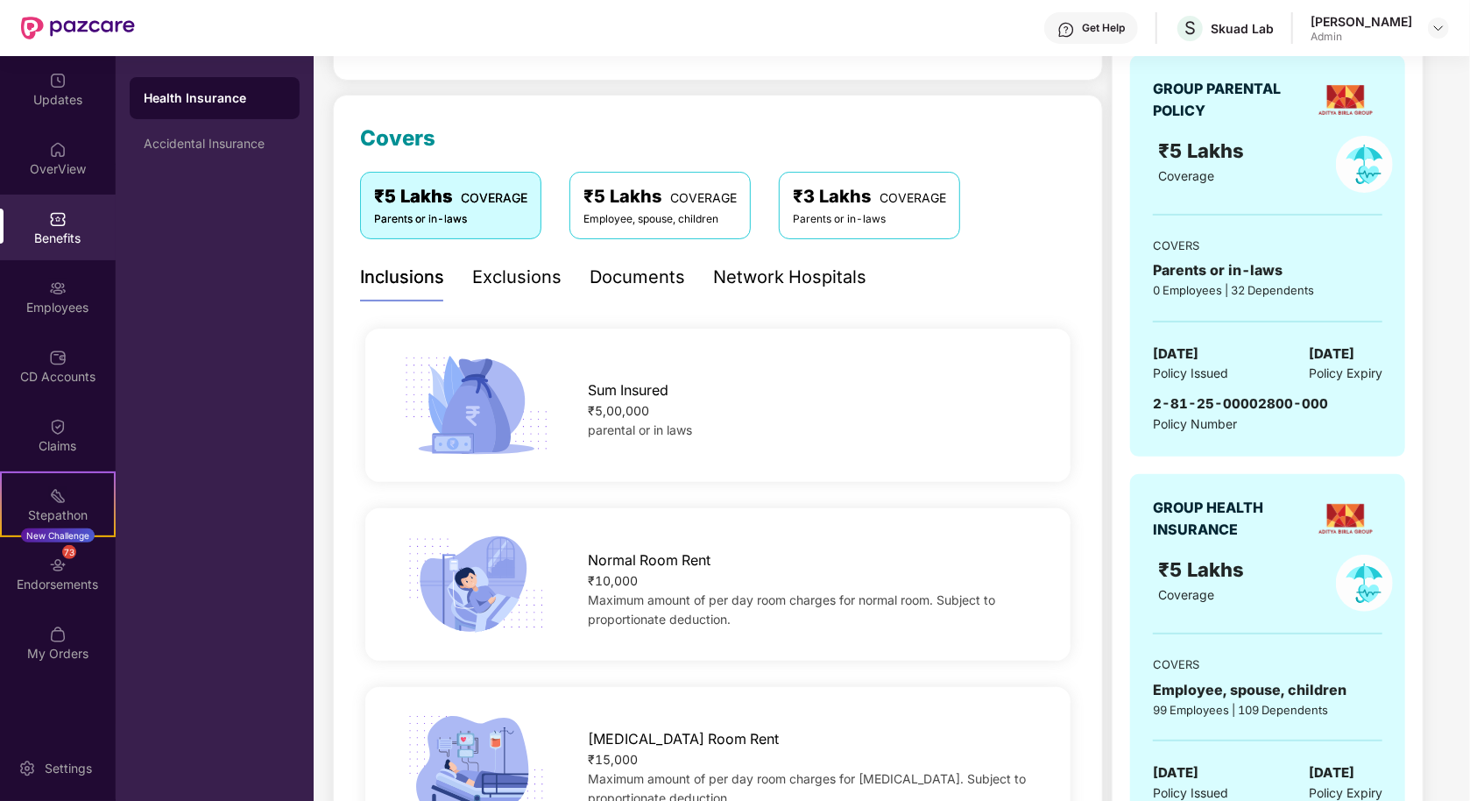
scroll to position [191, 0]
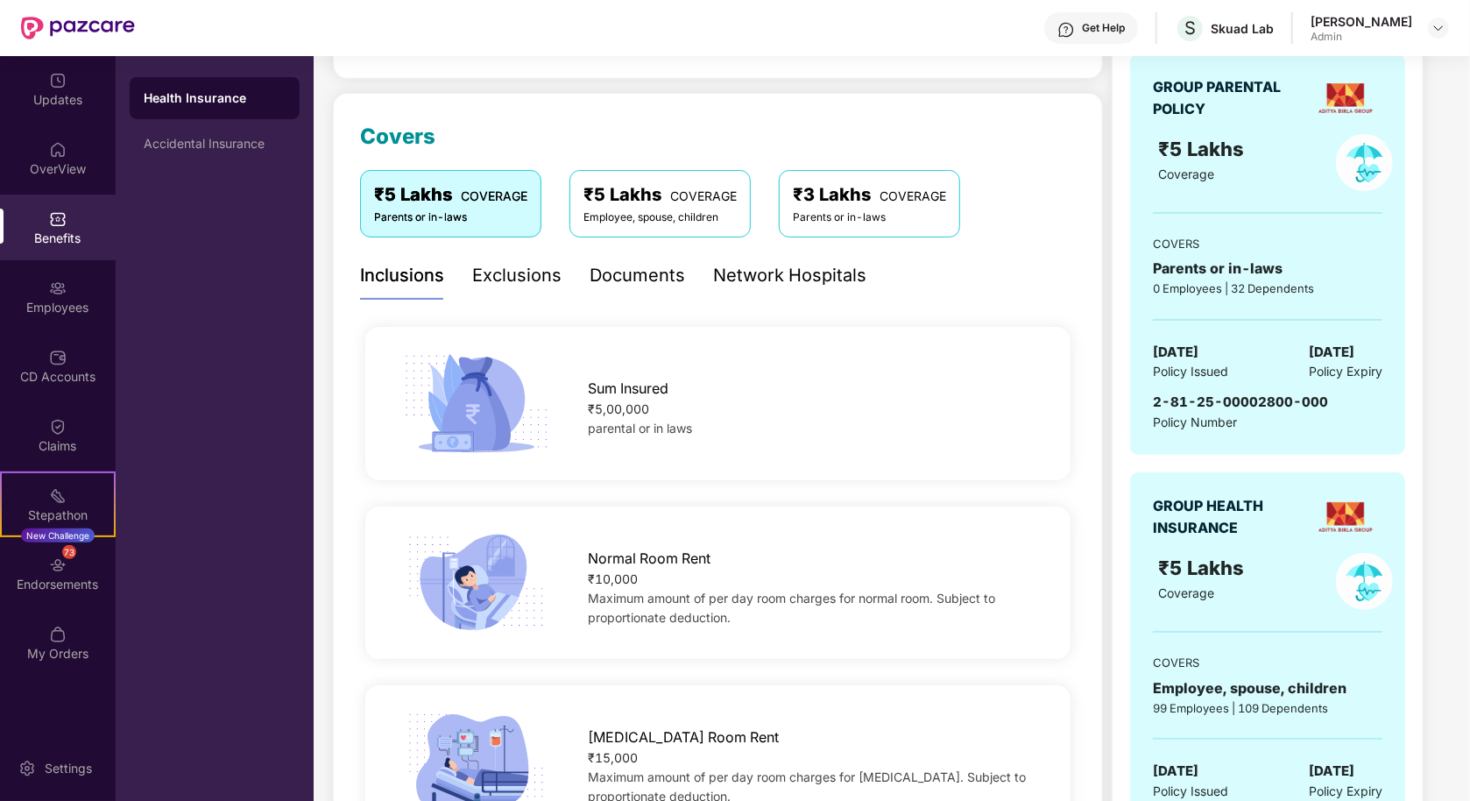
click at [658, 207] on div "₹5 Lakhs COVERAGE" at bounding box center [660, 194] width 153 height 27
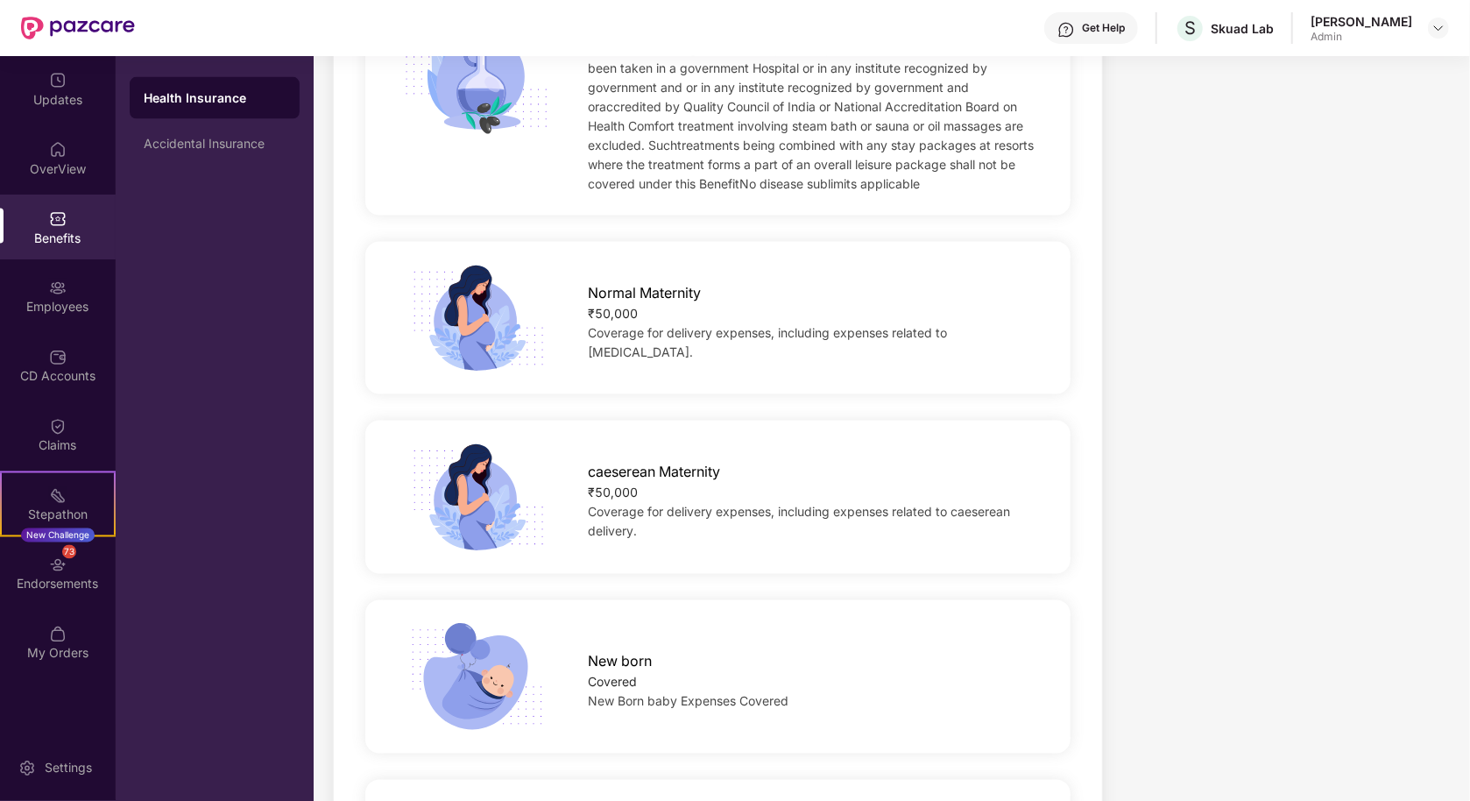
scroll to position [2007, 0]
click at [627, 496] on div "₹50,000" at bounding box center [813, 491] width 451 height 19
copy div "50,000"
click at [1448, 21] on div at bounding box center [1438, 28] width 21 height 21
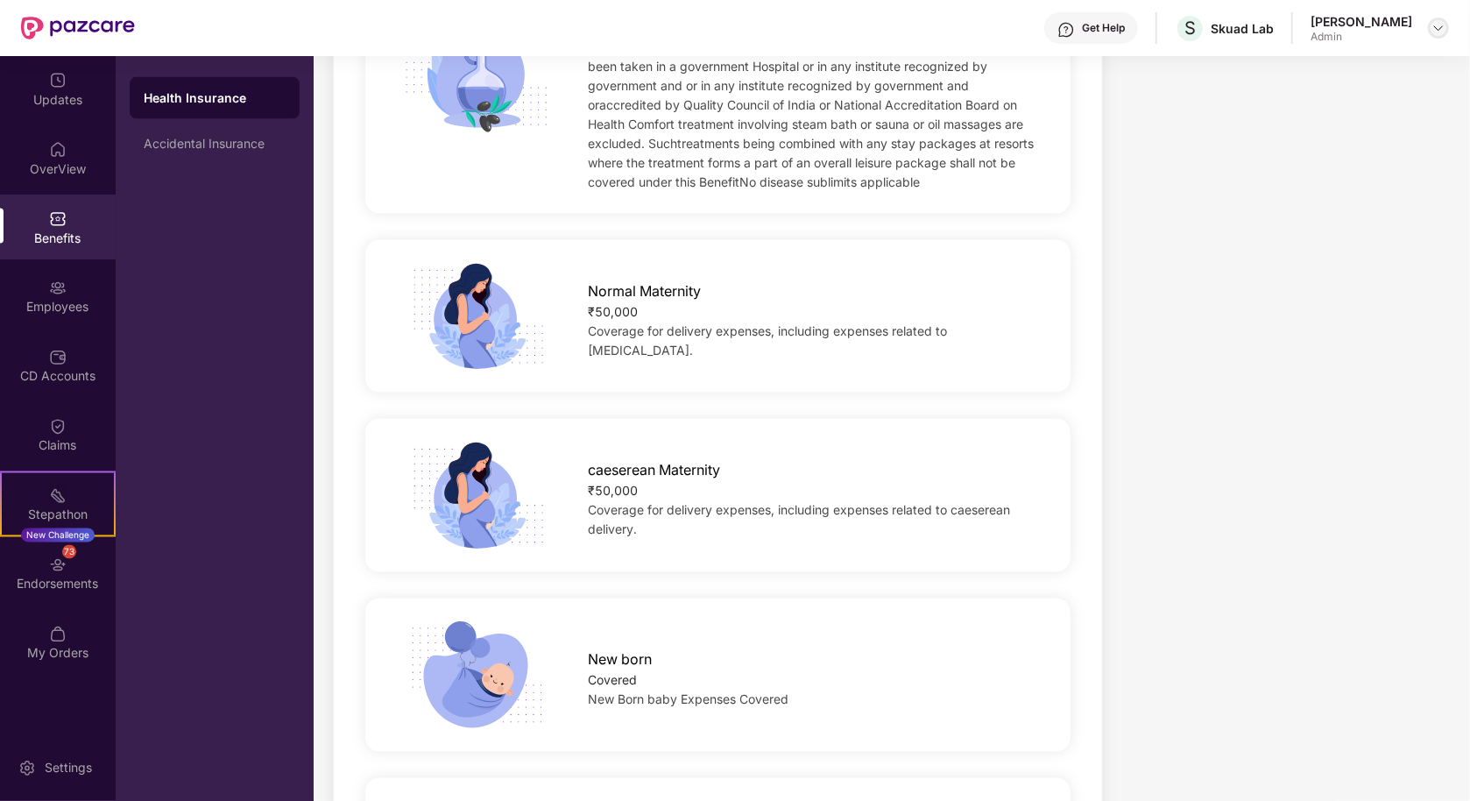
click at [1439, 24] on img at bounding box center [1439, 28] width 14 height 14
click at [1134, 171] on div "₹18,15,468.94 Paid premium GROUP PARENTAL POLICY ₹5 Lakhs Coverage COVERS Paren…" at bounding box center [1280, 29] width 337 height 3836
